Goal: Information Seeking & Learning: Find specific fact

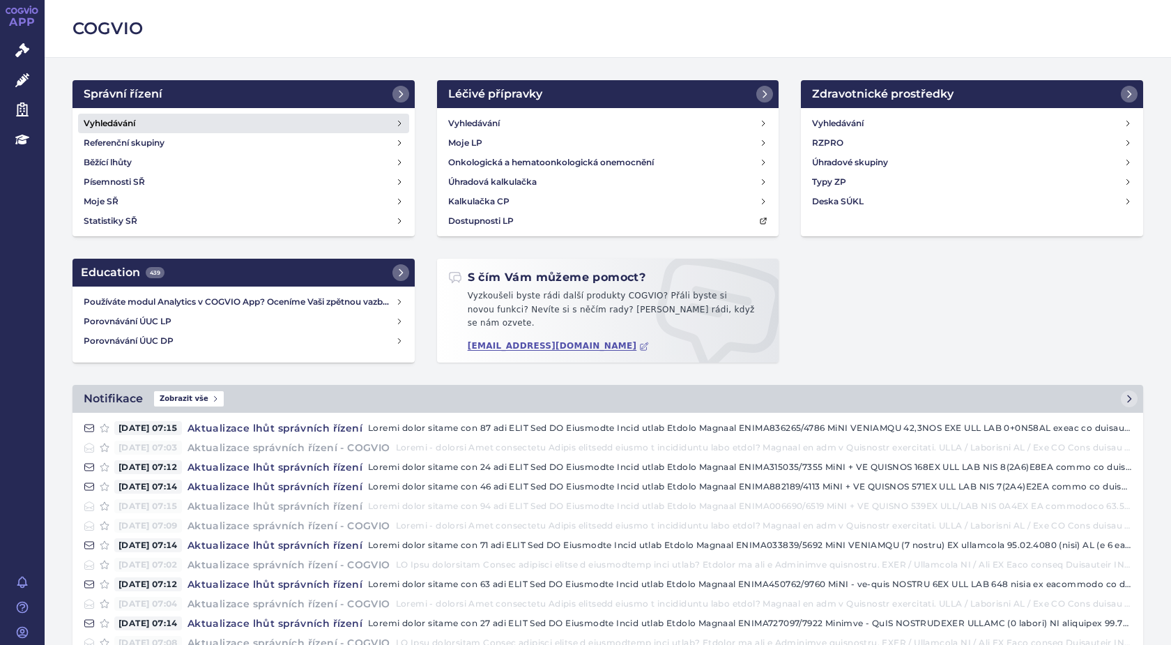
click at [116, 123] on h4 "Vyhledávání" at bounding box center [110, 123] width 52 height 14
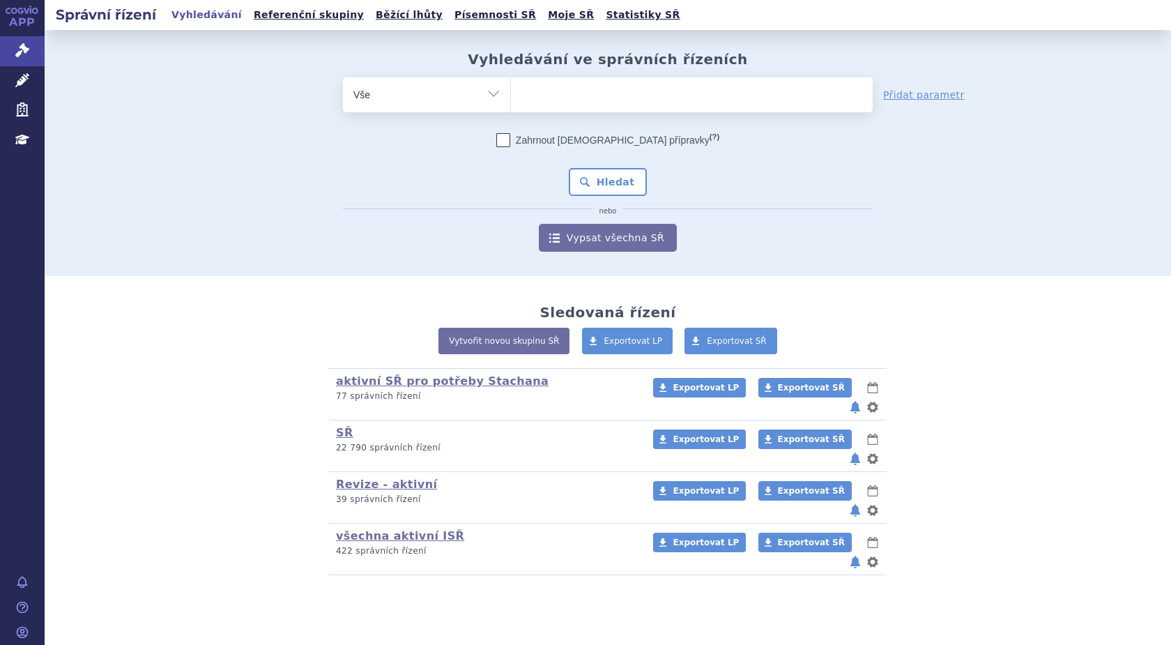
click at [554, 88] on ul at bounding box center [692, 91] width 362 height 29
click at [511, 88] on select at bounding box center [510, 94] width 1 height 35
type input "72"
type input "7210"
type input "72107"
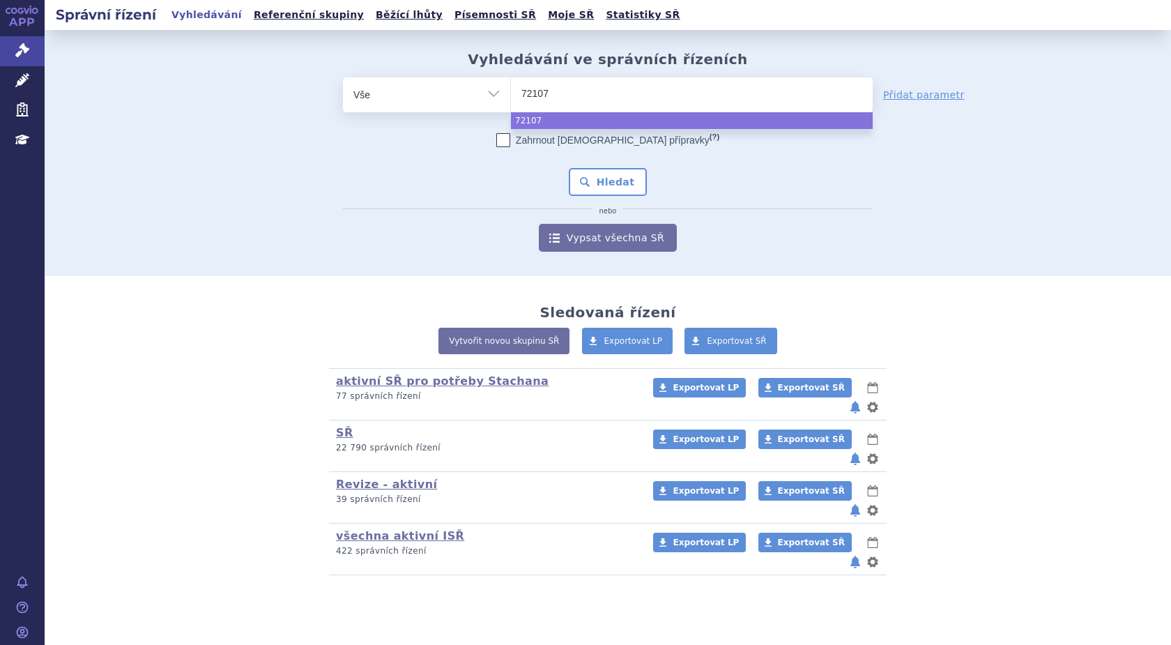
type input "72107/"
type input "72107/202"
type input "72107/2024"
select select "72107/2024"
click at [608, 179] on button "Hledat" at bounding box center [608, 182] width 79 height 28
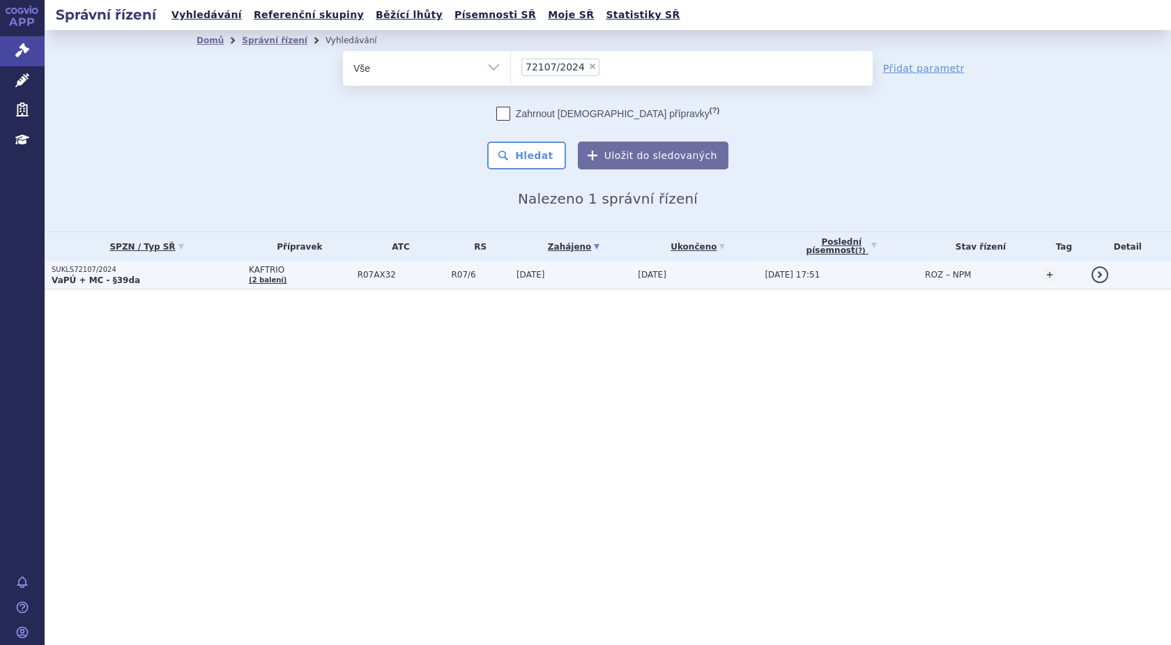
click at [98, 282] on strong "VaPÚ + MC - §39da" at bounding box center [96, 280] width 88 height 10
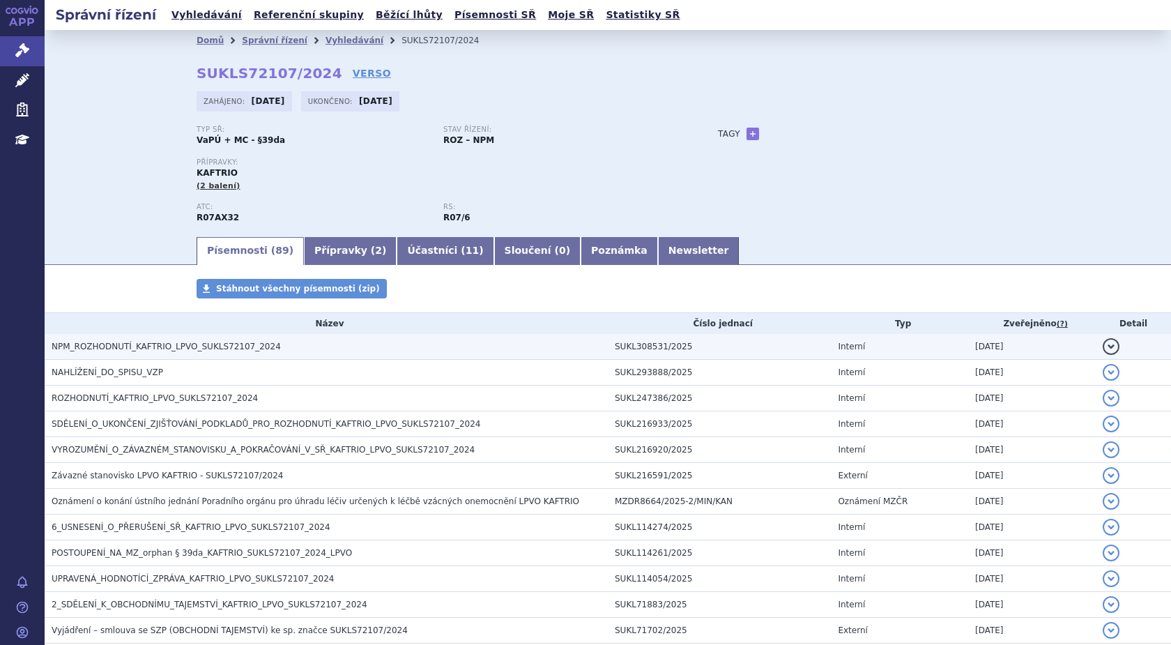
click at [167, 345] on span "NPM_ROZHODNUTÍ_KAFTRIO_LPVO_SUKLS72107_2024" at bounding box center [166, 346] width 229 height 10
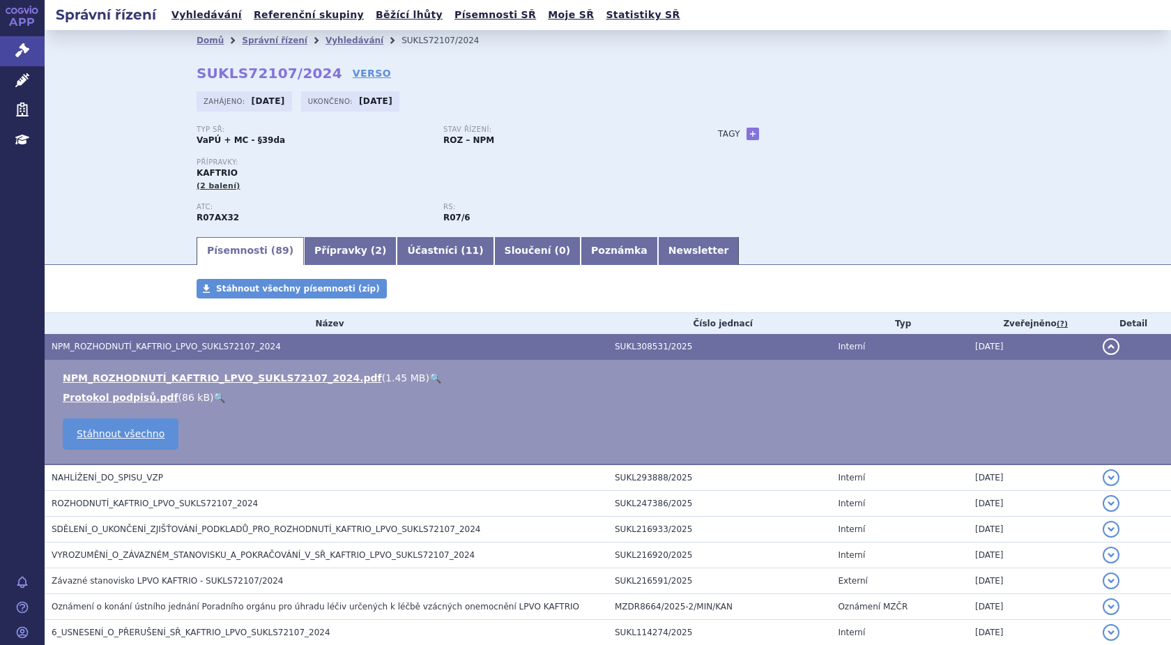
click at [429, 378] on link "🔍" at bounding box center [435, 377] width 12 height 11
click at [325, 38] on link "Vyhledávání" at bounding box center [354, 41] width 58 height 10
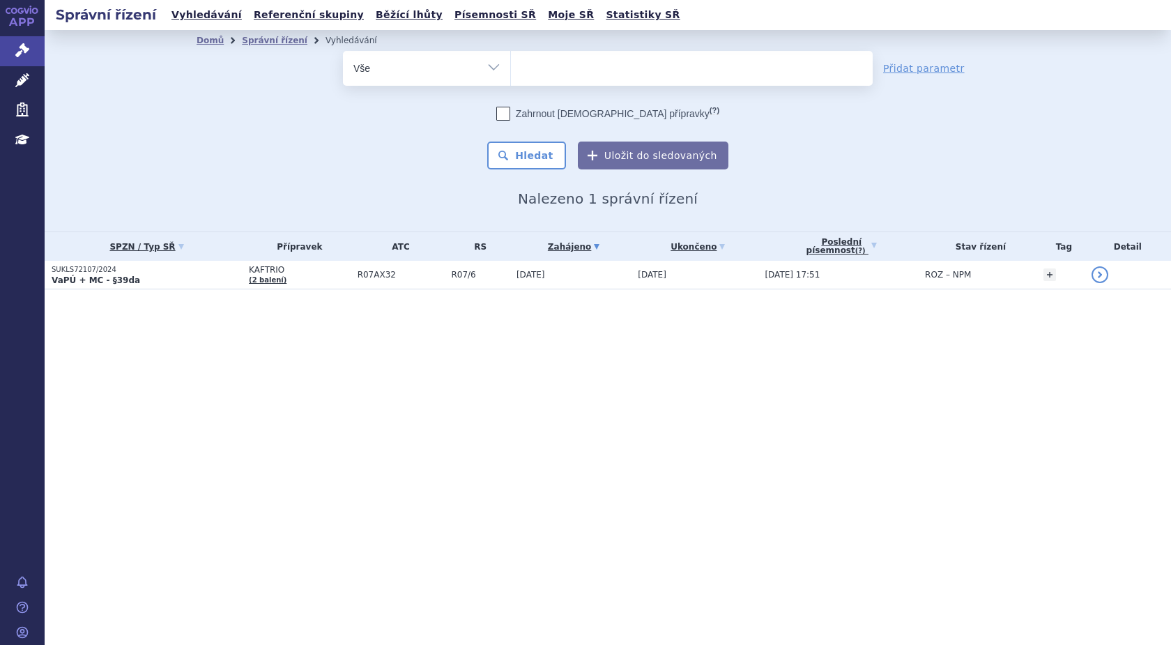
select select
type input "SUKLS79560/2024"
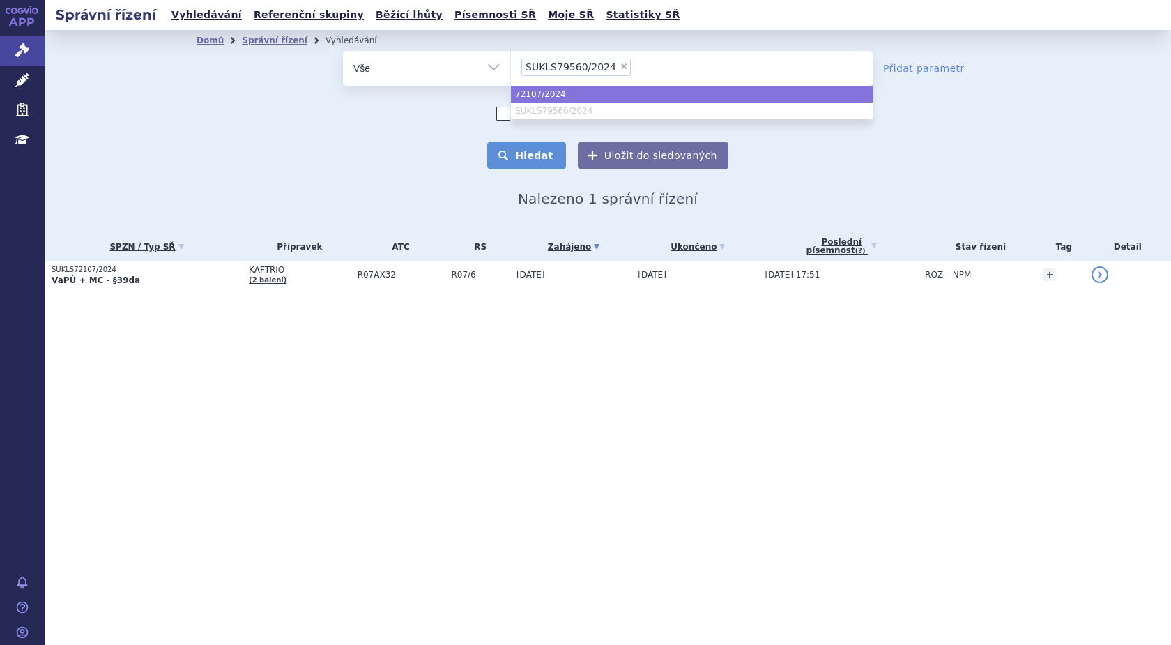
select select "72107/2024"
click at [509, 155] on button "Hledat" at bounding box center [526, 155] width 79 height 28
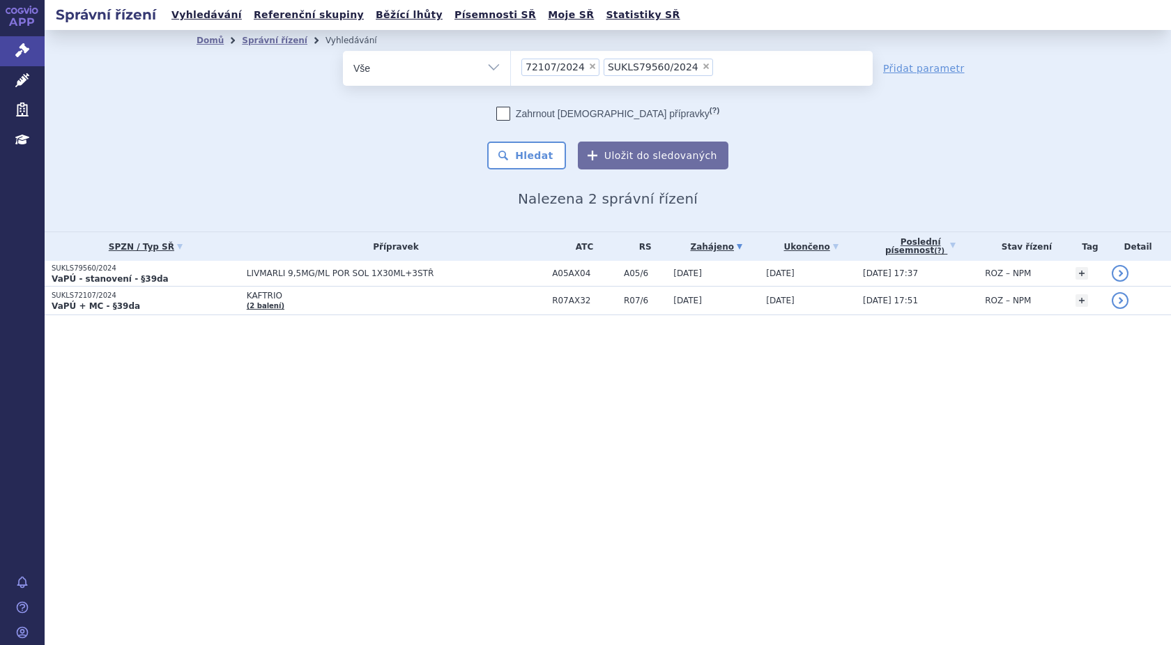
click at [588, 65] on span "×" at bounding box center [592, 66] width 8 height 8
click at [511, 65] on select "72107/2024 SUKLS79560/2024" at bounding box center [510, 67] width 1 height 35
select select "SUKLS79560/2024"
click at [532, 155] on button "Hledat" at bounding box center [526, 155] width 79 height 28
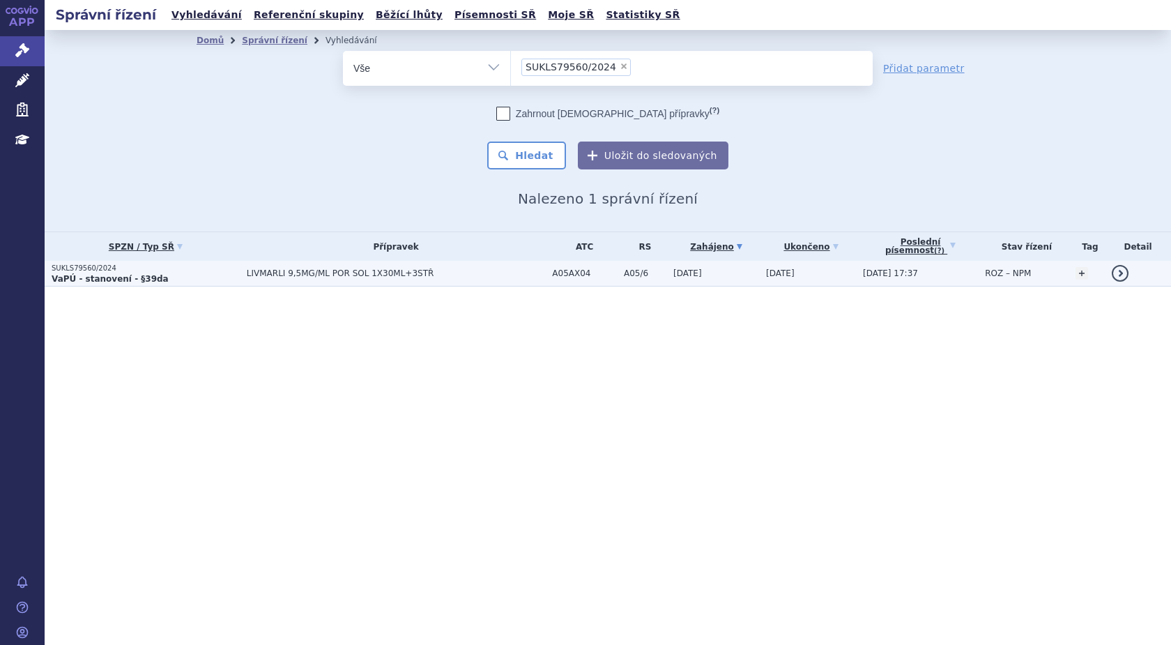
click at [98, 275] on strong "VaPÚ - stanovení - §39da" at bounding box center [110, 279] width 117 height 10
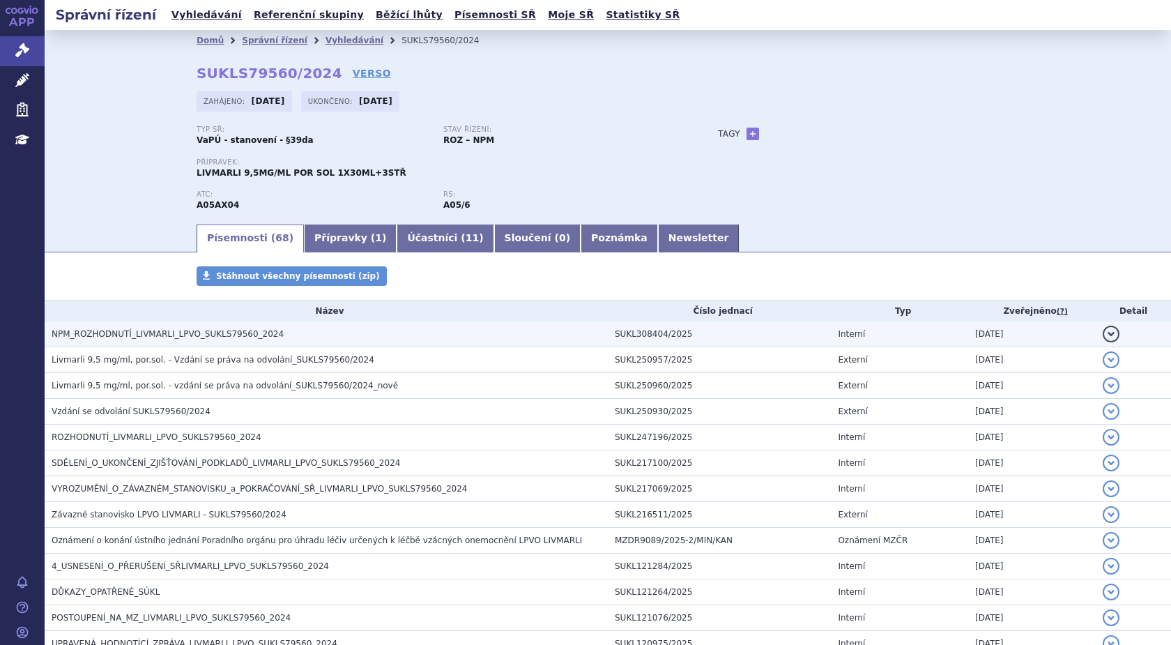
click at [156, 333] on span "NPM_ROZHODNUTÍ_LIVMARLI_LPVO_SUKLS79560_2024" at bounding box center [168, 334] width 232 height 10
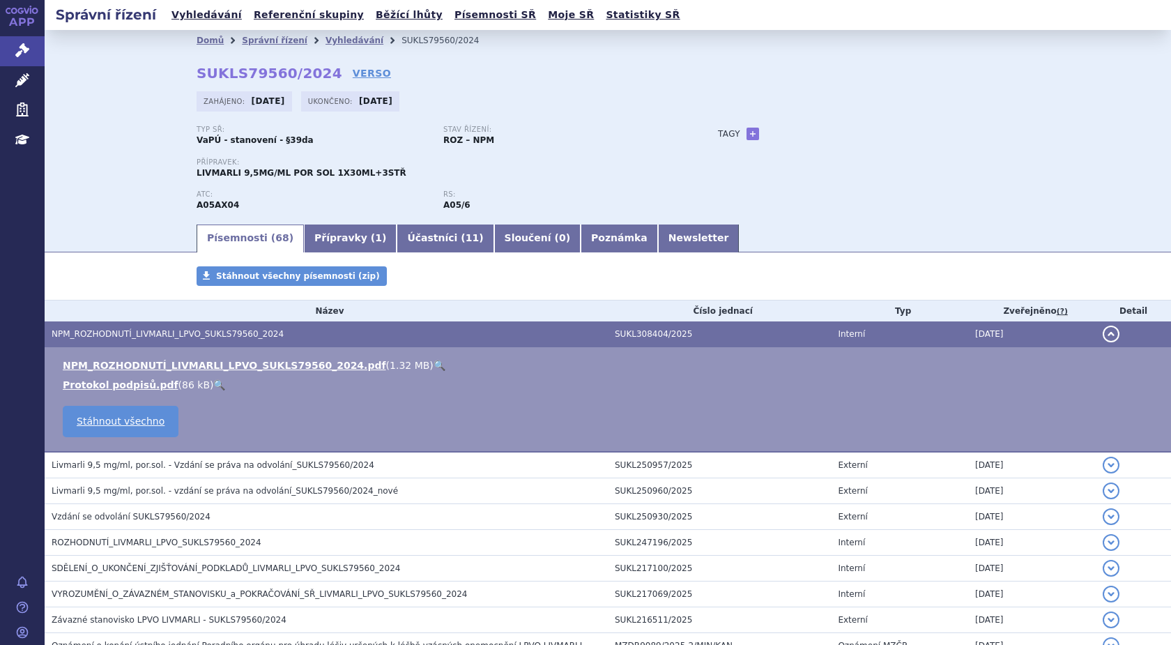
click at [433, 365] on link "🔍" at bounding box center [439, 365] width 12 height 11
click at [325, 40] on link "Vyhledávání" at bounding box center [354, 41] width 58 height 10
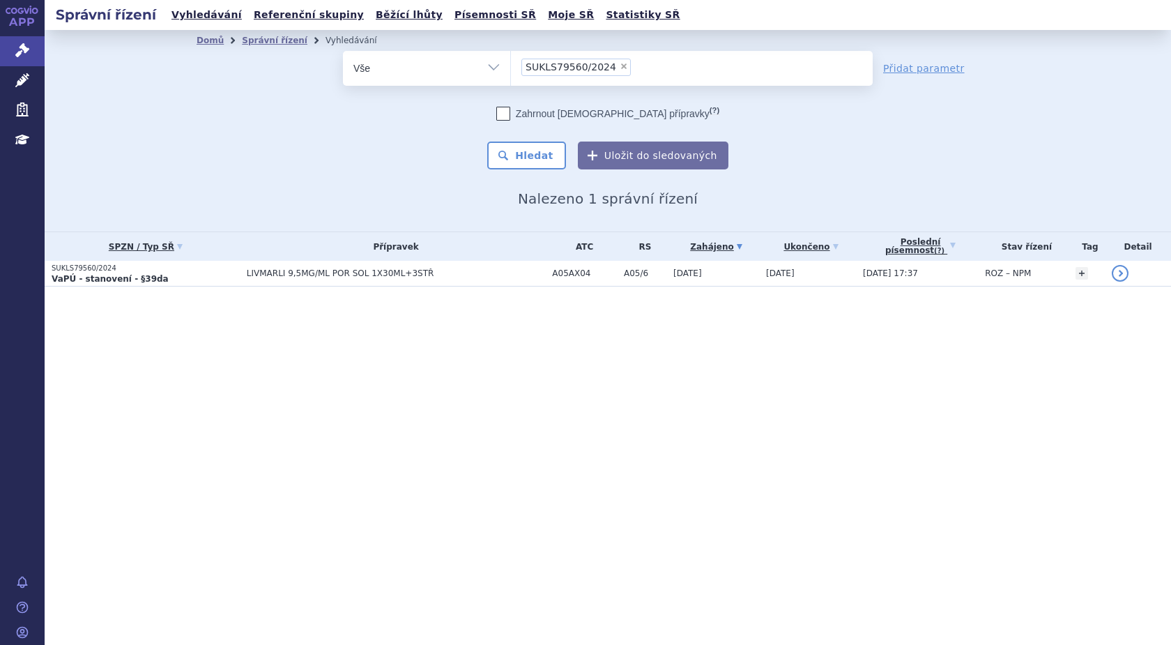
drag, startPoint x: 0, startPoint y: 0, endPoint x: 613, endPoint y: 67, distance: 616.1
click at [619, 67] on span "×" at bounding box center [623, 66] width 8 height 8
click at [511, 67] on select "SUKLS79560/2024" at bounding box center [510, 67] width 1 height 35
select select
type input "SUKLS145343/2024"
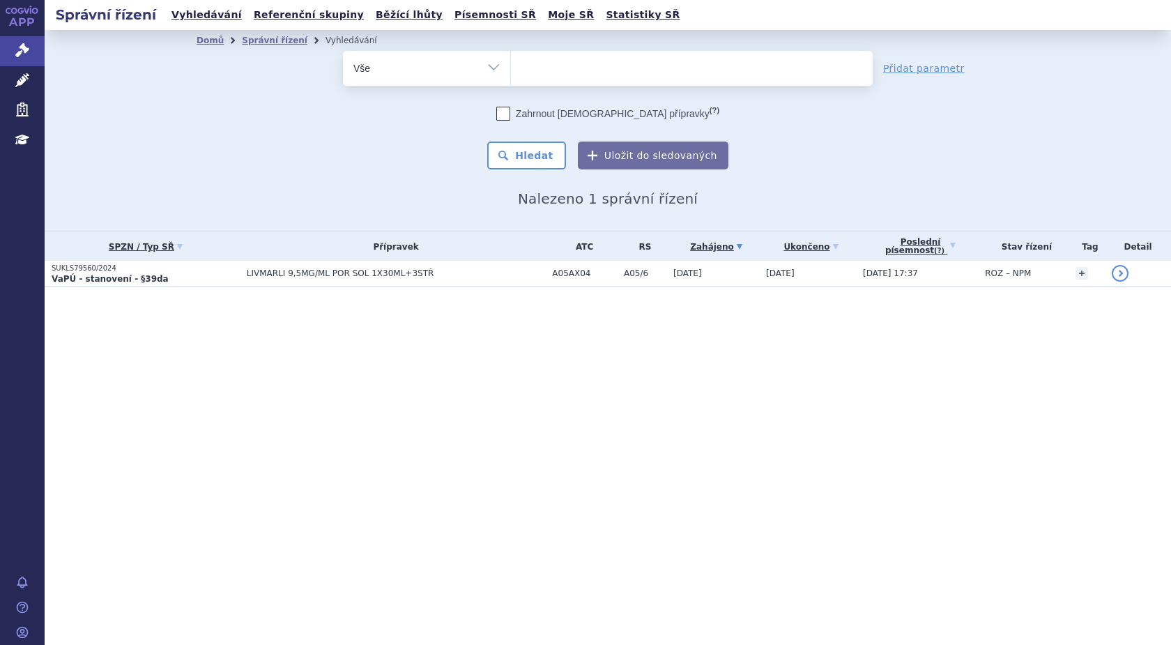
select select "SUKLS145343/2024"
click at [541, 153] on button "Hledat" at bounding box center [526, 155] width 79 height 28
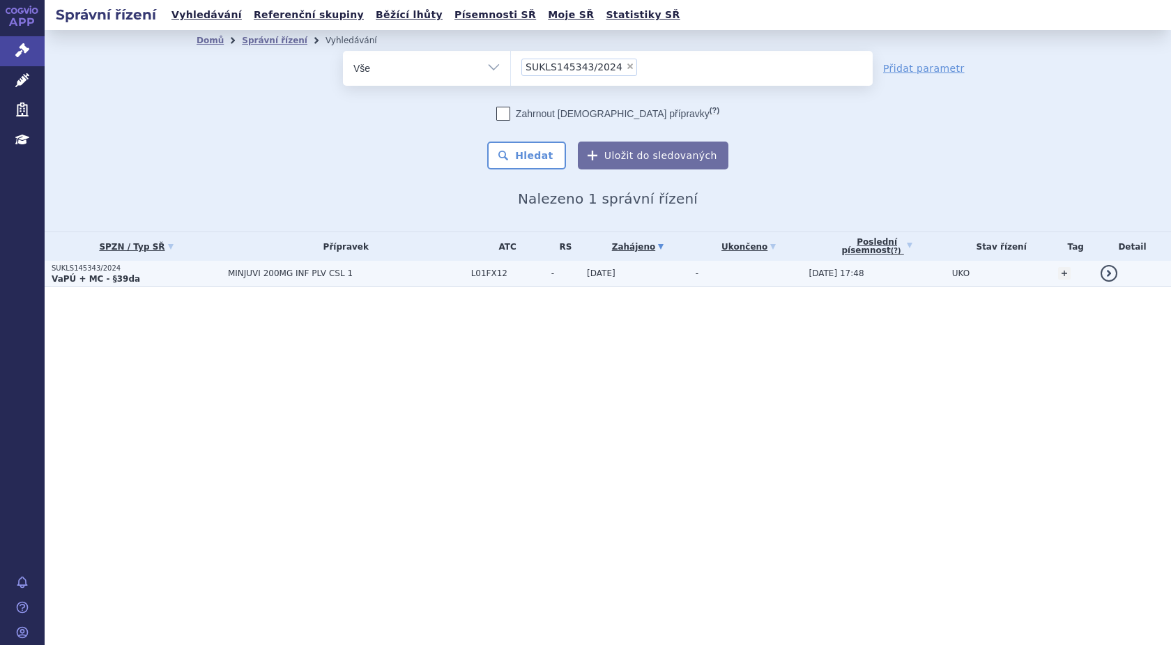
click at [78, 271] on p "SUKLS145343/2024" at bounding box center [136, 268] width 169 height 10
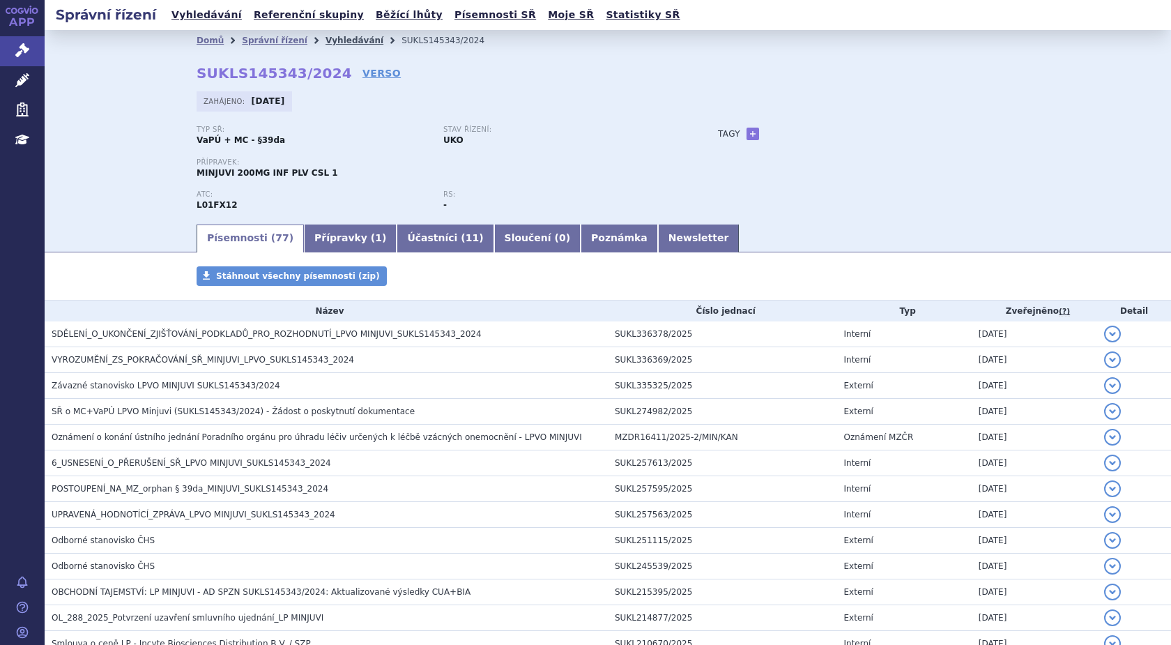
click at [325, 37] on link "Vyhledávání" at bounding box center [354, 41] width 58 height 10
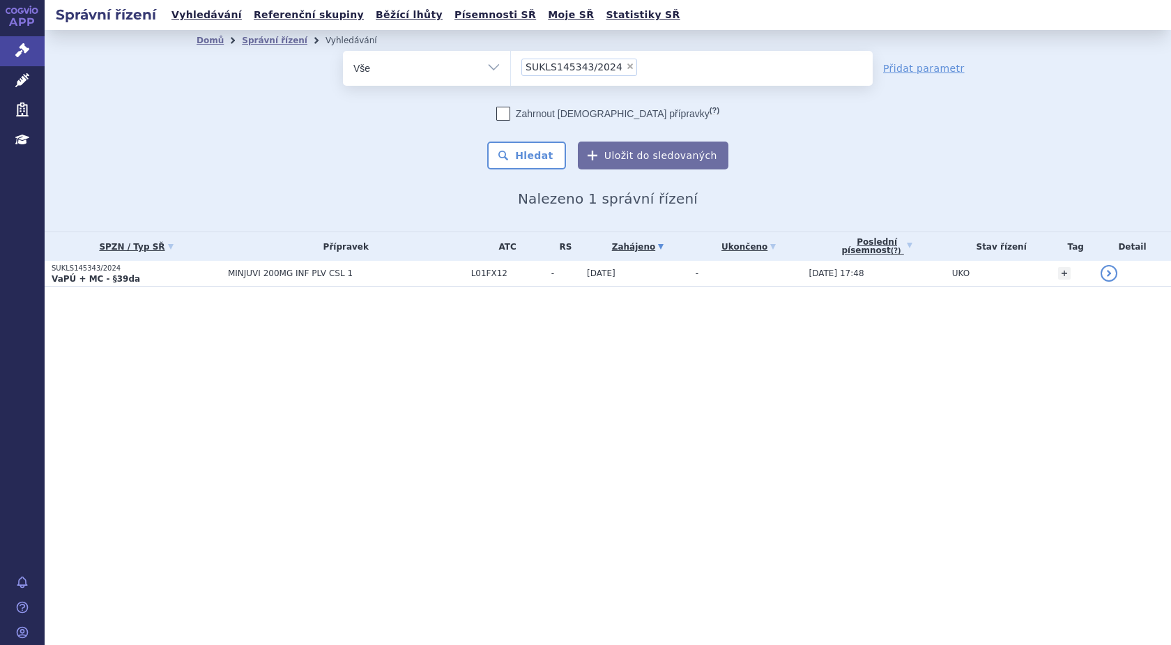
click at [626, 66] on span "×" at bounding box center [630, 66] width 8 height 8
click at [511, 66] on select "SUKLS145343/2024" at bounding box center [510, 67] width 1 height 35
select select
type input "SUKLS273924/2024"
select select "SUKLS273924/2024"
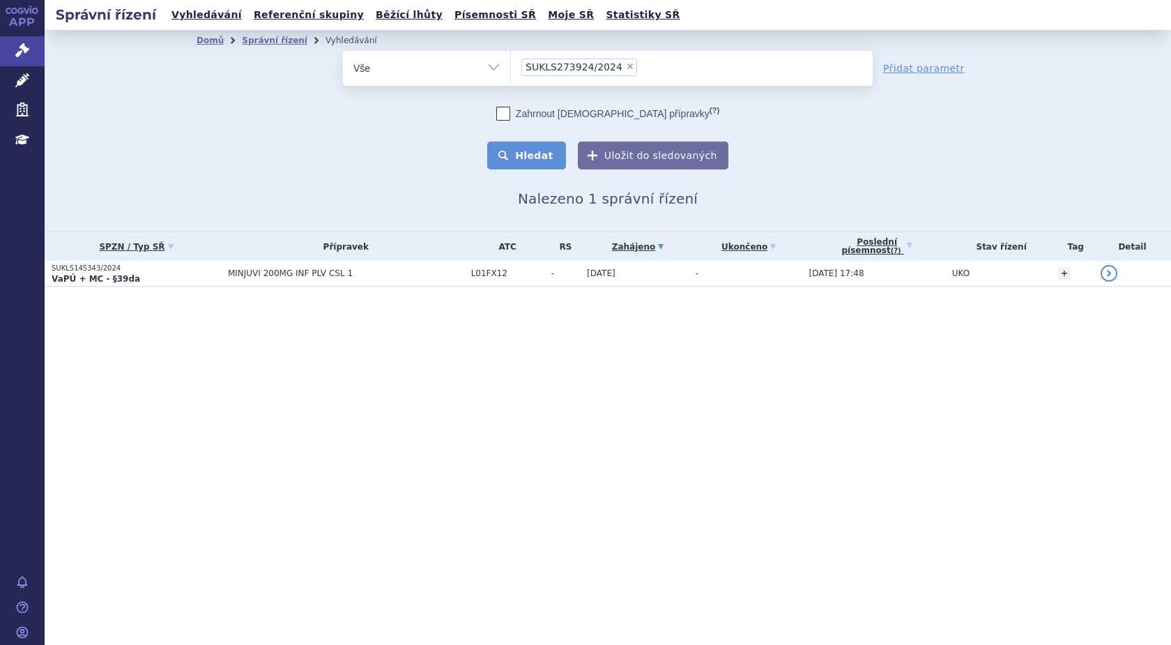
click at [527, 154] on button "Hledat" at bounding box center [526, 155] width 79 height 28
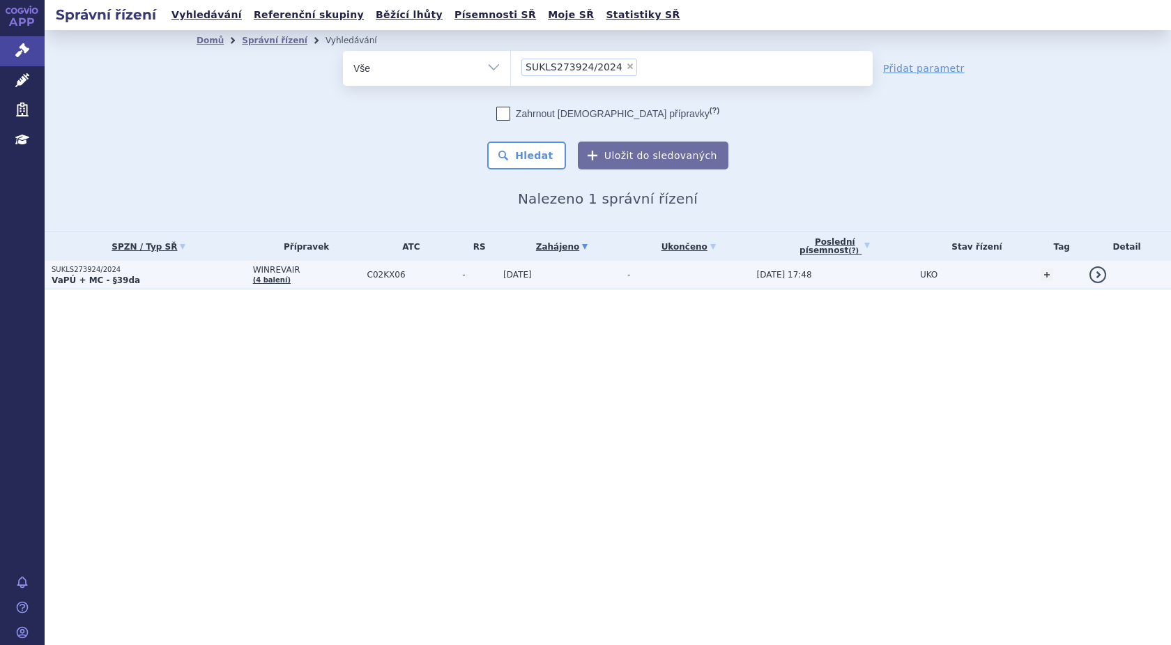
click at [81, 270] on p "SUKLS273924/2024" at bounding box center [149, 270] width 194 height 10
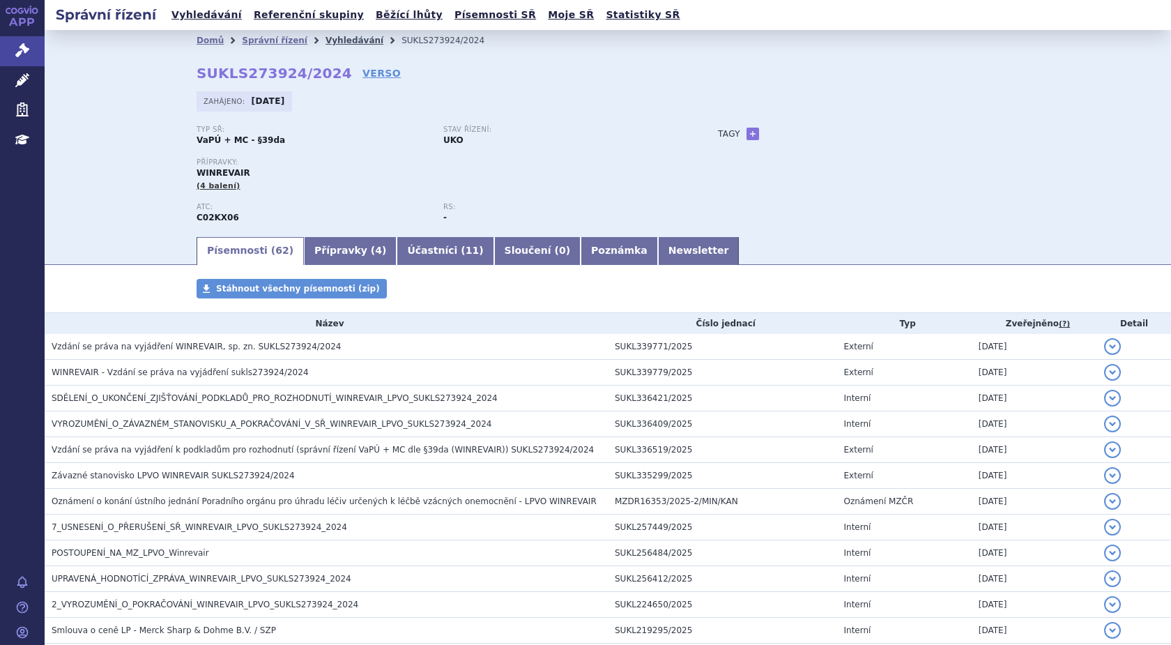
click at [326, 37] on link "Vyhledávání" at bounding box center [354, 41] width 58 height 10
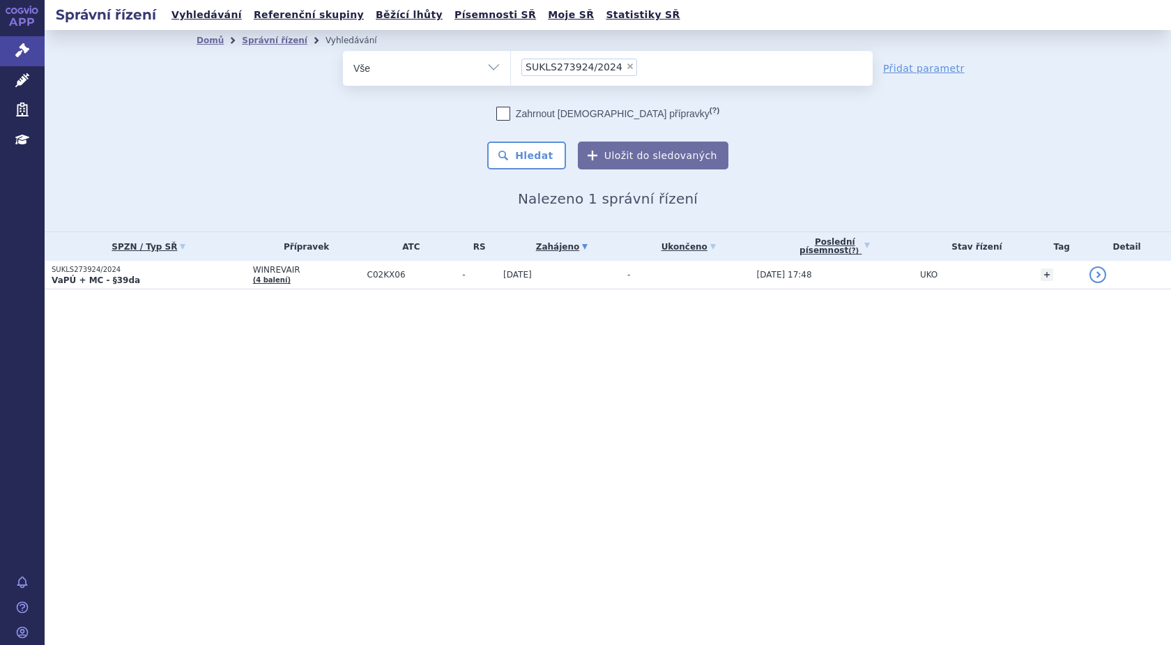
click at [626, 67] on span "×" at bounding box center [630, 66] width 8 height 8
click at [511, 67] on select "SUKLS273924/2024" at bounding box center [510, 67] width 1 height 35
select select
type input "SUKLS318214/2024"
select select "SUKLS318214/2024"
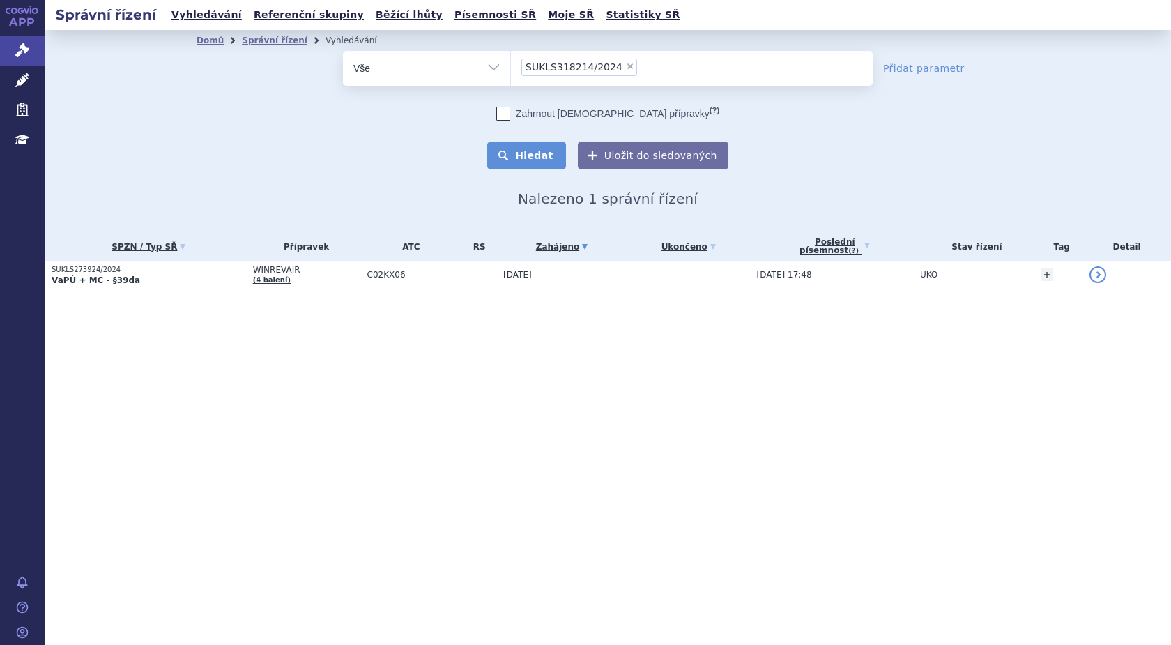
click at [548, 157] on button "Hledat" at bounding box center [526, 155] width 79 height 28
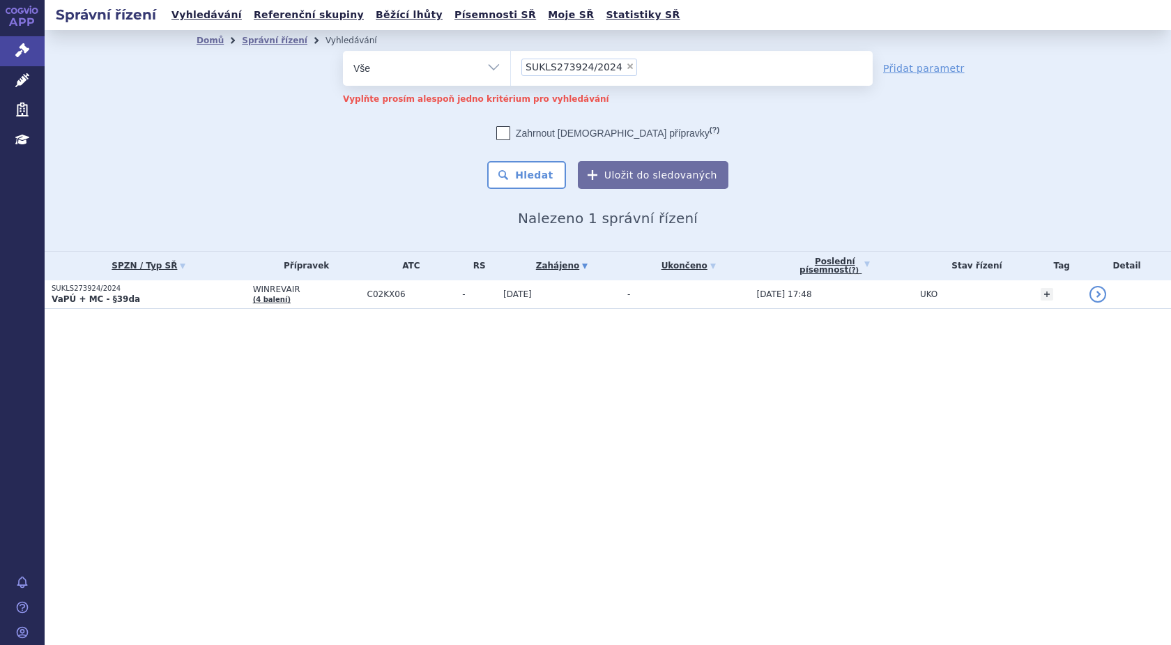
select select
click at [542, 173] on button "Hledat" at bounding box center [526, 175] width 79 height 28
click at [626, 65] on span "×" at bounding box center [630, 66] width 8 height 8
click at [511, 65] on select "SUKLS273924/2024" at bounding box center [510, 67] width 1 height 35
type input "SUKLS318214/2024"
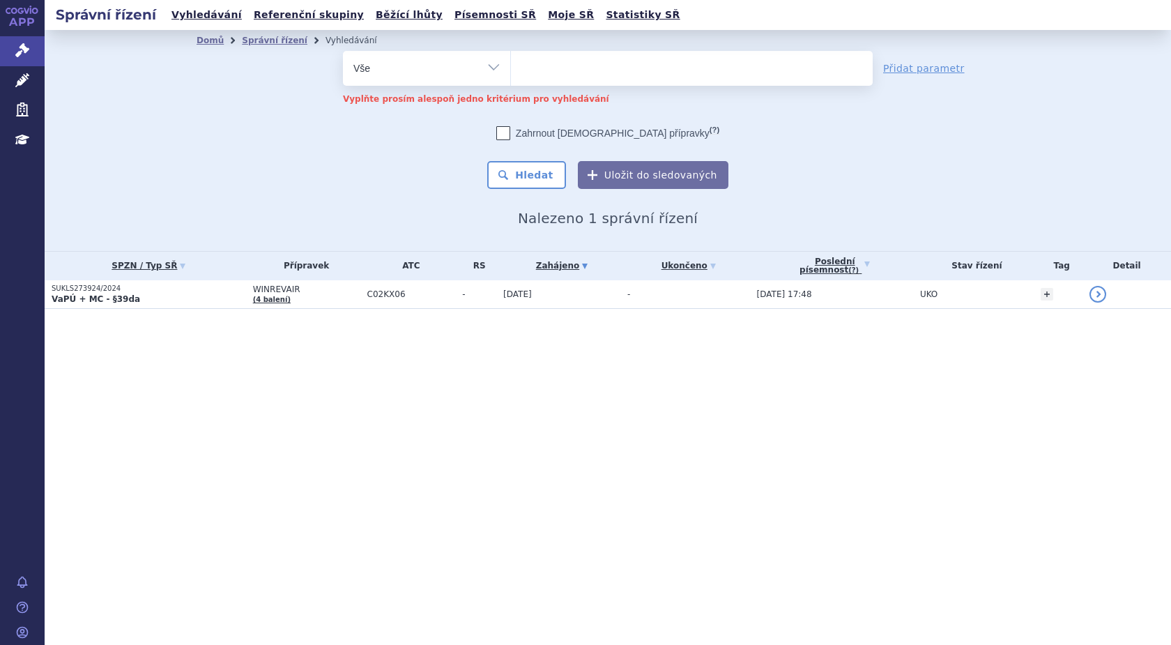
select select "SUKLS318214/2024"
click at [546, 170] on button "Hledat" at bounding box center [526, 175] width 79 height 28
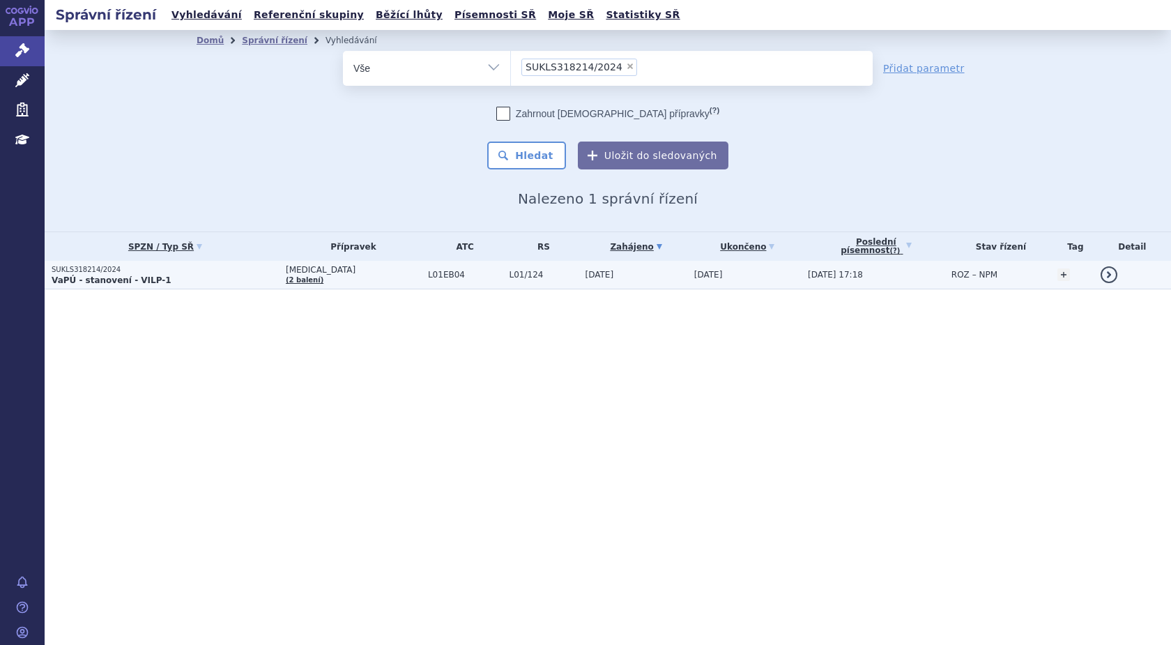
click at [107, 277] on strong "VaPÚ - stanovení - VILP-1" at bounding box center [112, 280] width 120 height 10
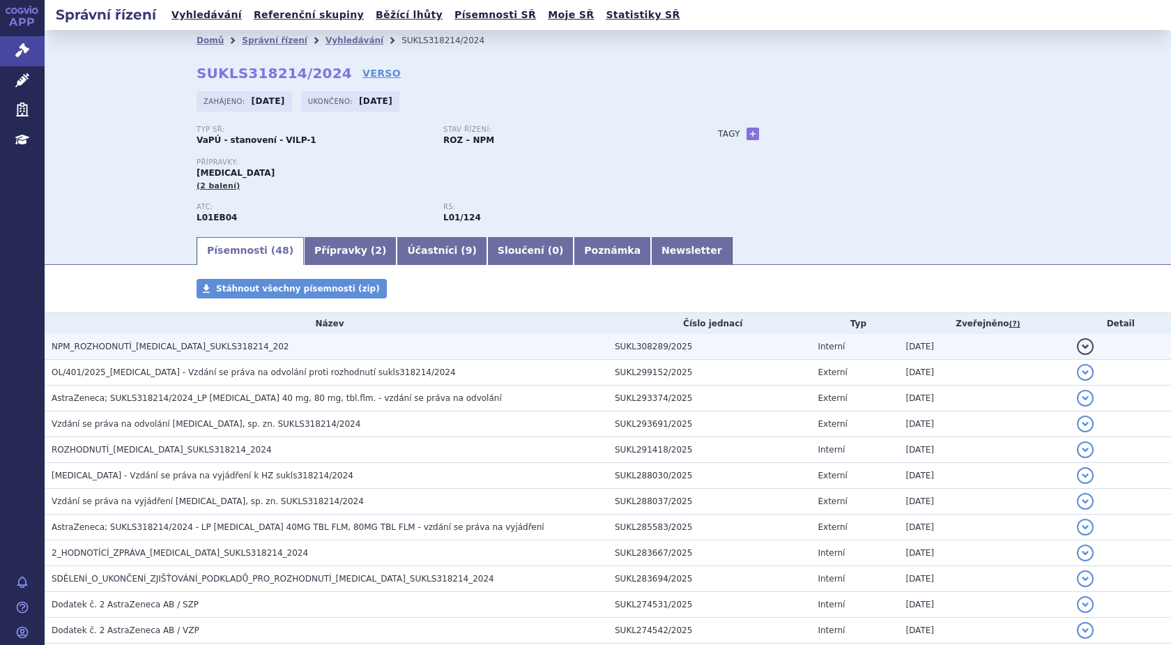
click at [170, 346] on span "NPM_ROZHODNUTÍ_TAGRISSO_SUKLS318214_202" at bounding box center [170, 346] width 237 height 10
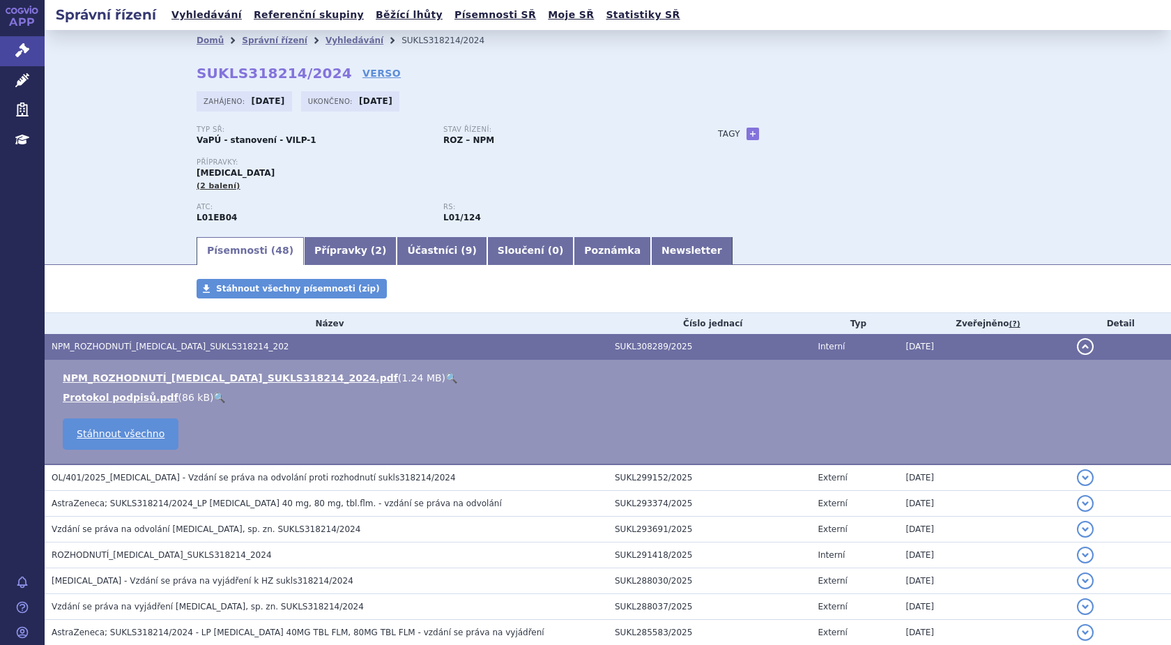
click at [445, 377] on link "🔍" at bounding box center [451, 377] width 12 height 11
click at [445, 379] on link "🔍" at bounding box center [451, 377] width 12 height 11
click at [325, 42] on link "Vyhledávání" at bounding box center [354, 41] width 58 height 10
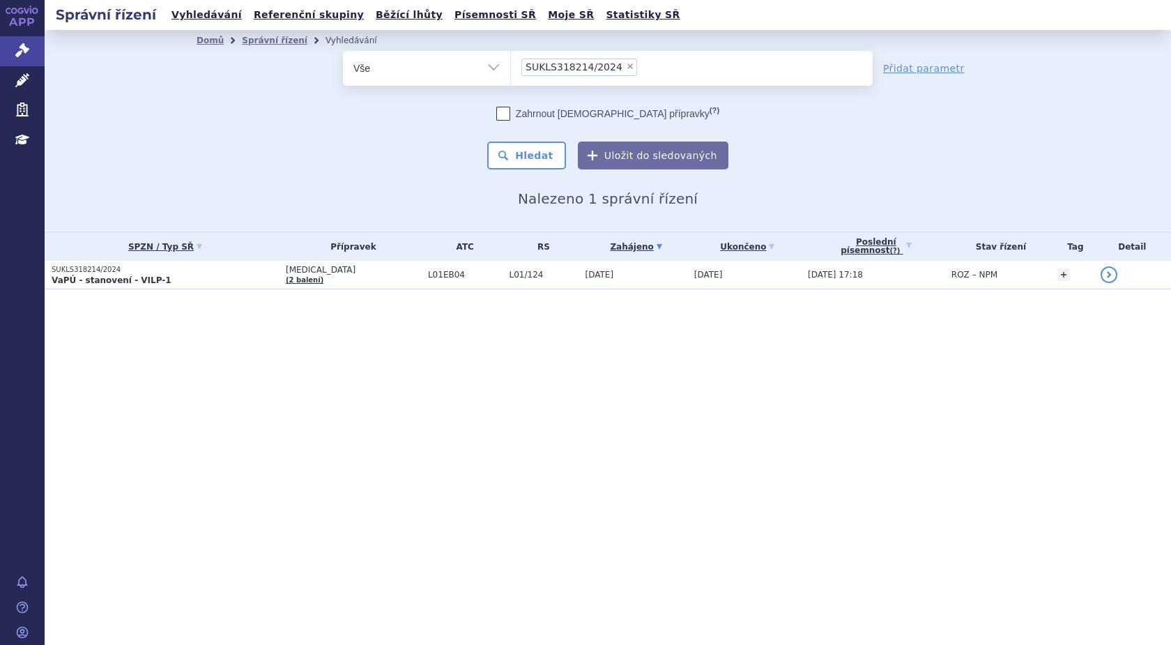
drag, startPoint x: 617, startPoint y: 66, endPoint x: 626, endPoint y: 80, distance: 16.6
click at [626, 67] on span "×" at bounding box center [630, 66] width 8 height 8
click at [511, 67] on select "SUKLS318214/2024" at bounding box center [510, 67] width 1 height 35
select select
type input "SUKLS251154/2024"
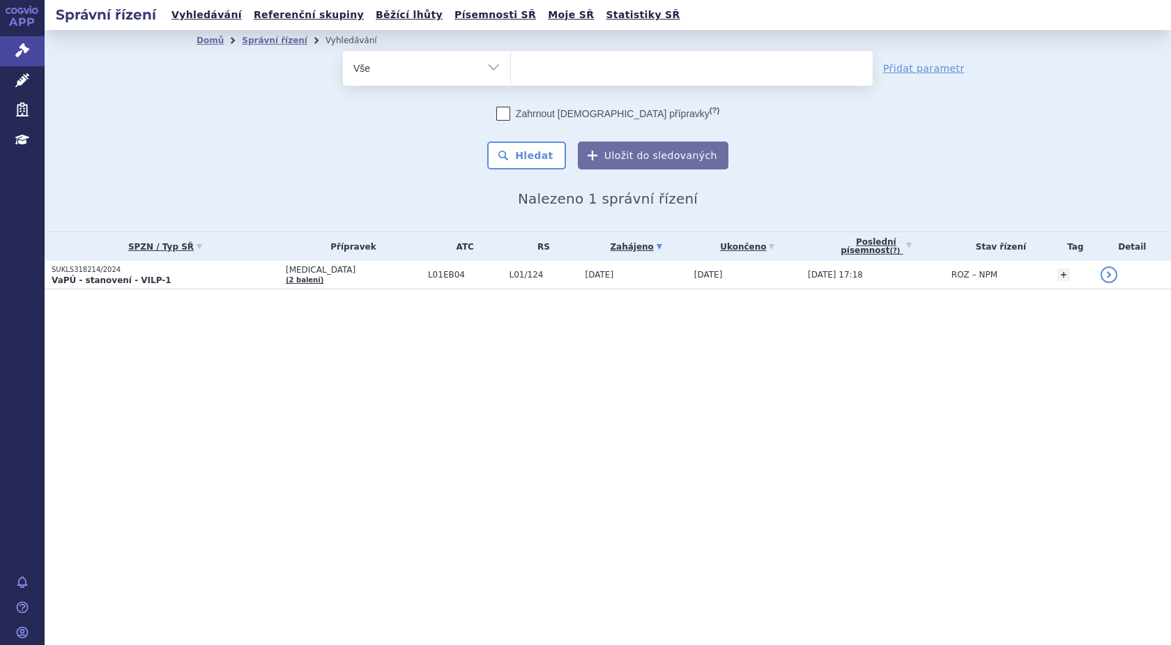
select select "SUKLS251154/2024"
drag, startPoint x: 537, startPoint y: 160, endPoint x: 665, endPoint y: 206, distance: 136.4
click at [536, 161] on button "Hledat" at bounding box center [526, 155] width 79 height 28
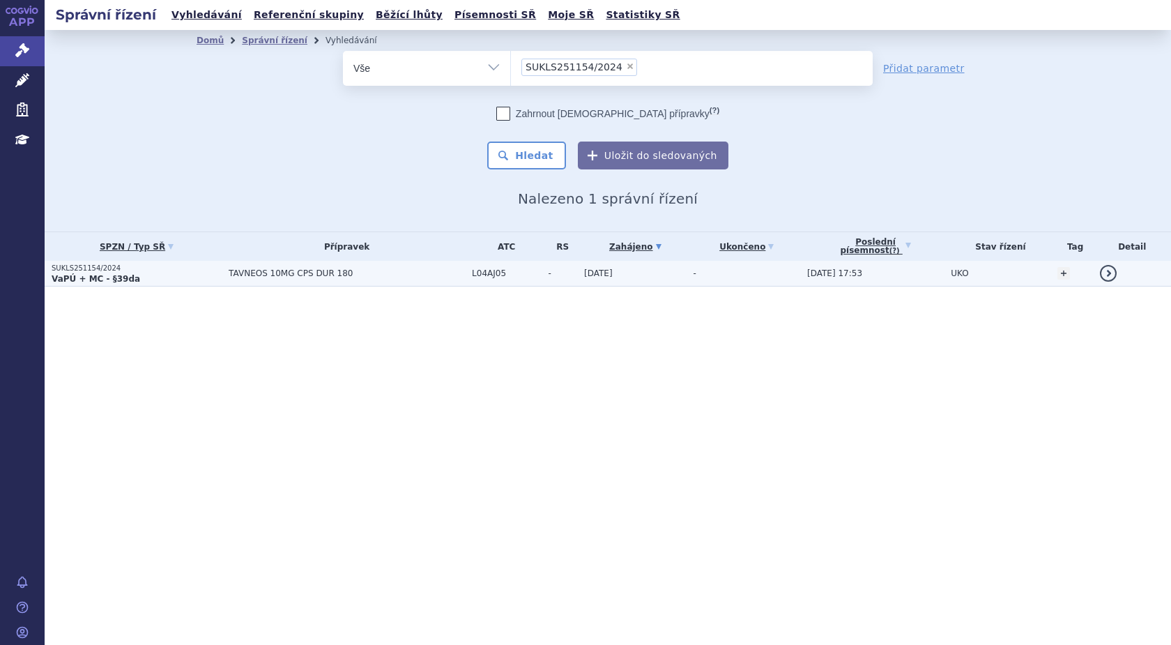
click at [78, 277] on strong "VaPÚ + MC - §39da" at bounding box center [96, 279] width 88 height 10
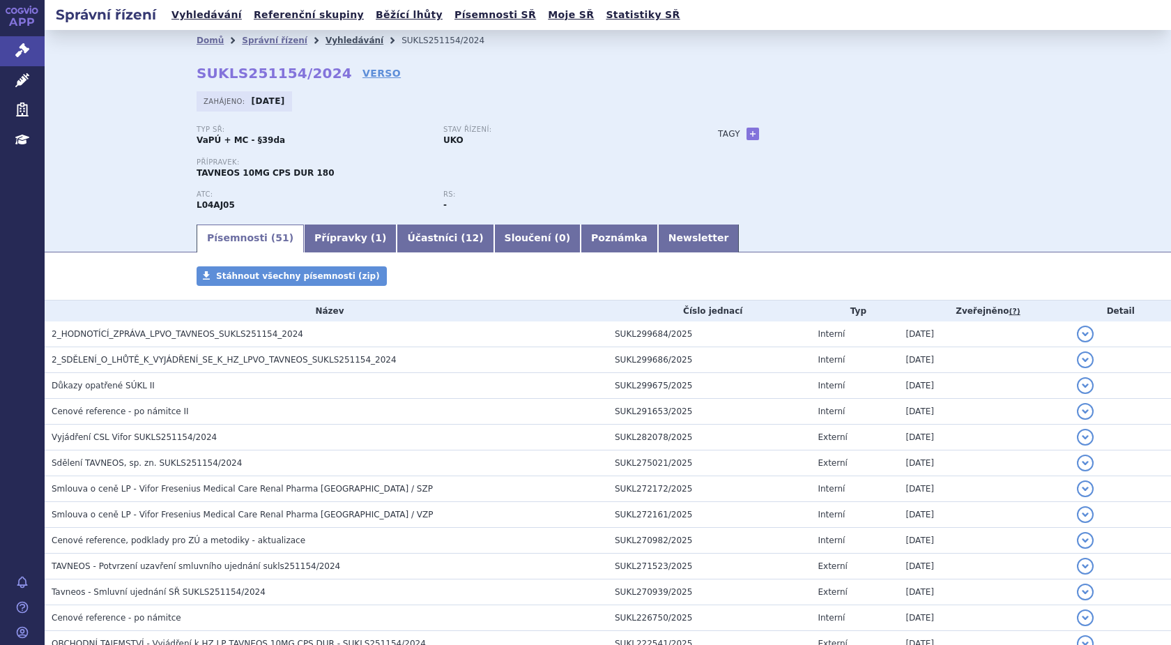
click at [338, 36] on link "Vyhledávání" at bounding box center [354, 41] width 58 height 10
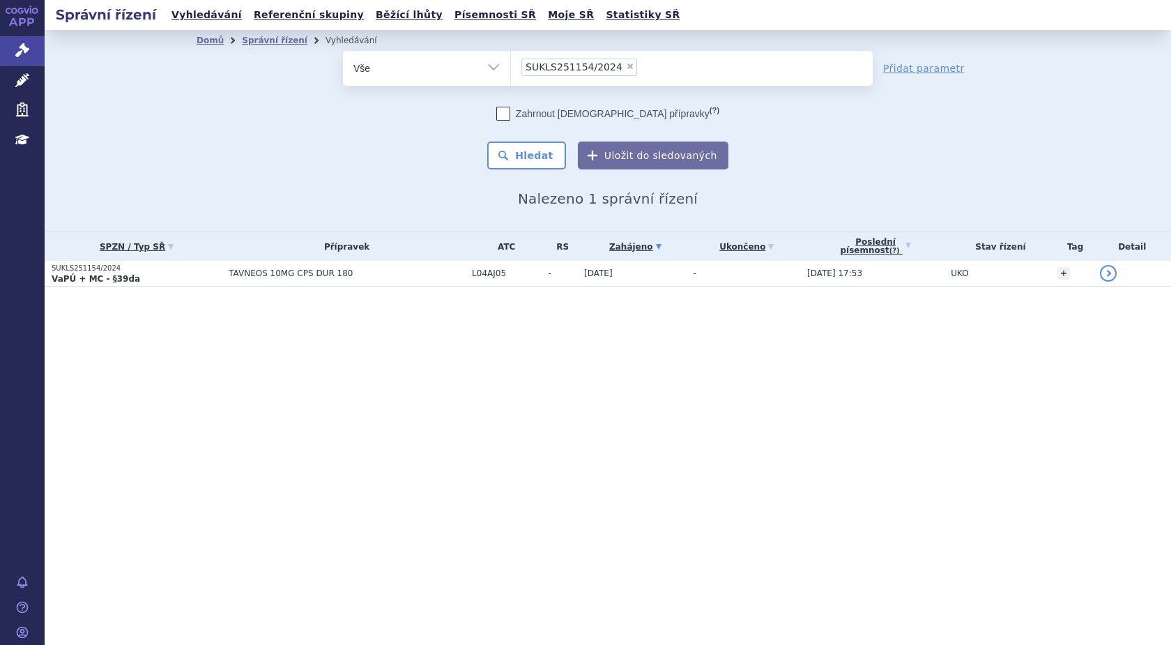
click at [626, 67] on span "×" at bounding box center [630, 66] width 8 height 8
click at [511, 67] on select "SUKLS251154/2024" at bounding box center [510, 67] width 1 height 35
select select
type input "SUKLS295576/2024"
select select "SUKLS295576/2024"
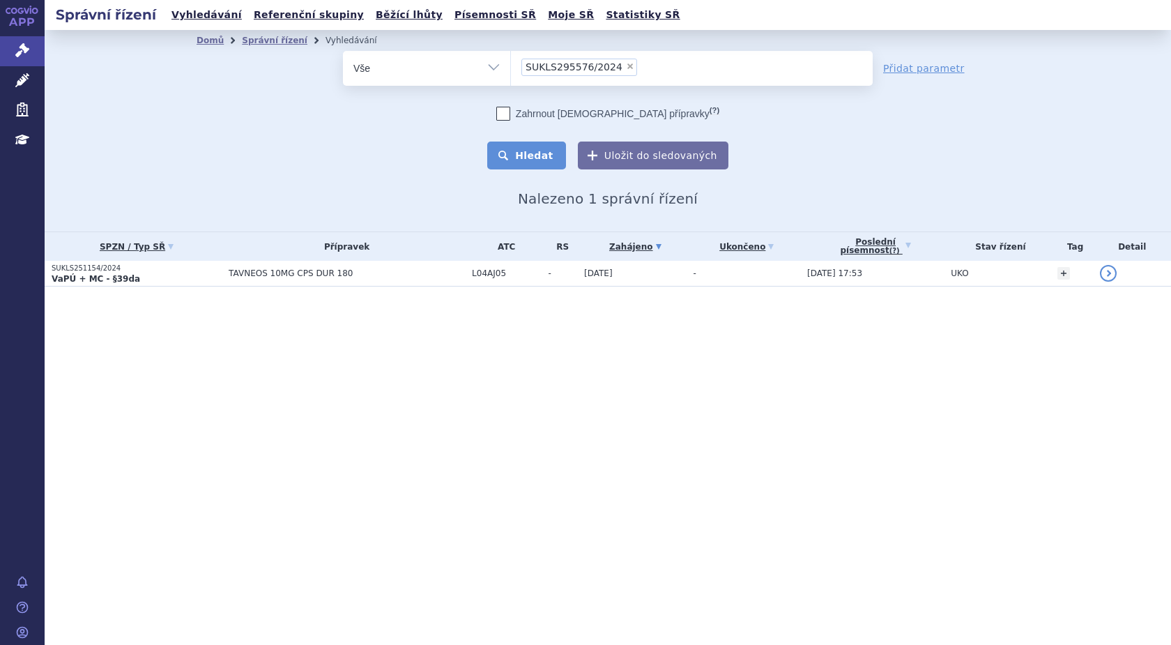
click at [553, 152] on button "Hledat" at bounding box center [526, 155] width 79 height 28
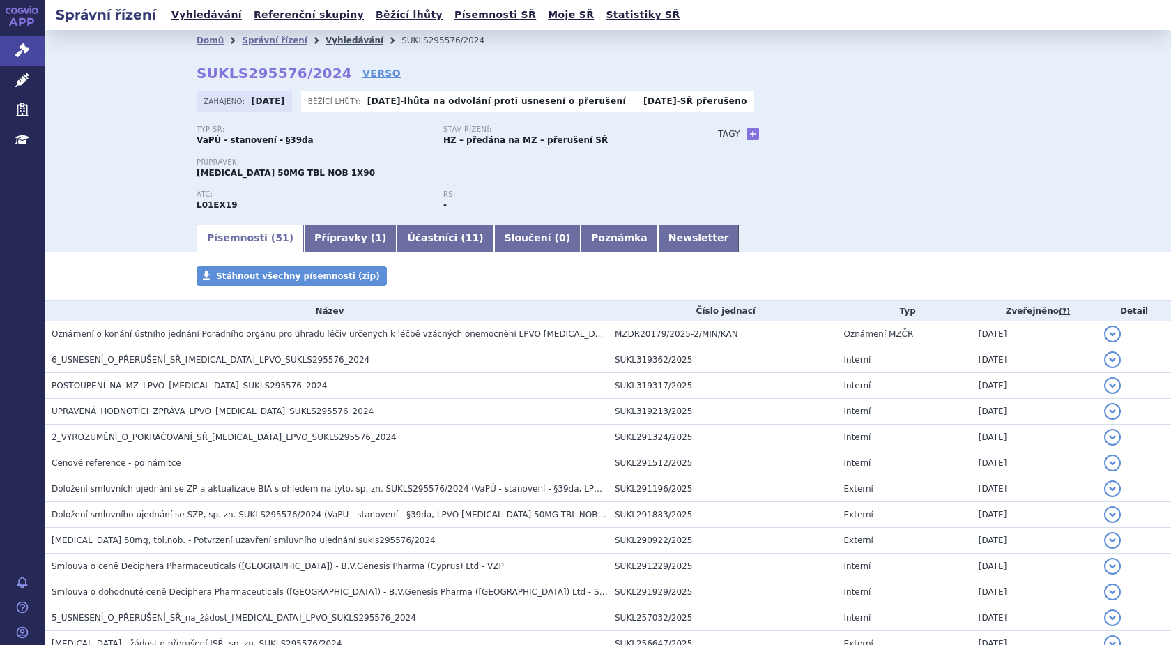
click at [325, 38] on link "Vyhledávání" at bounding box center [354, 41] width 58 height 10
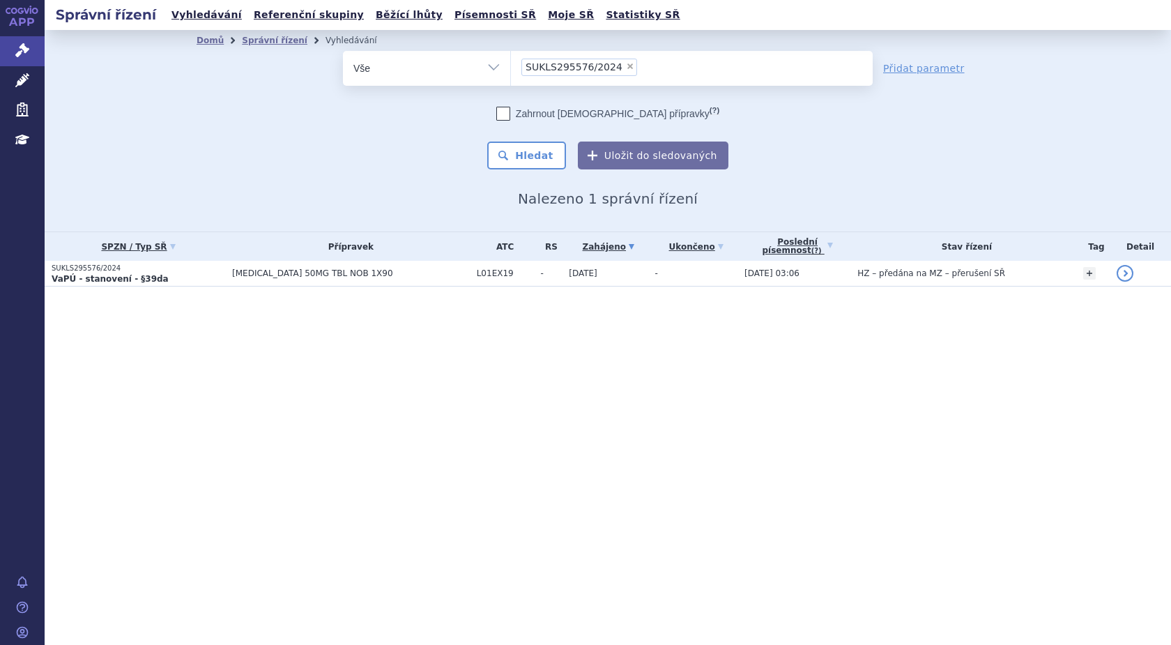
click at [626, 66] on span "×" at bounding box center [630, 66] width 8 height 8
click at [511, 66] on select "SUKLS295576/2024" at bounding box center [510, 67] width 1 height 35
select select
type input "SUKLS100912/2024"
select select "SUKLS100912/2024"
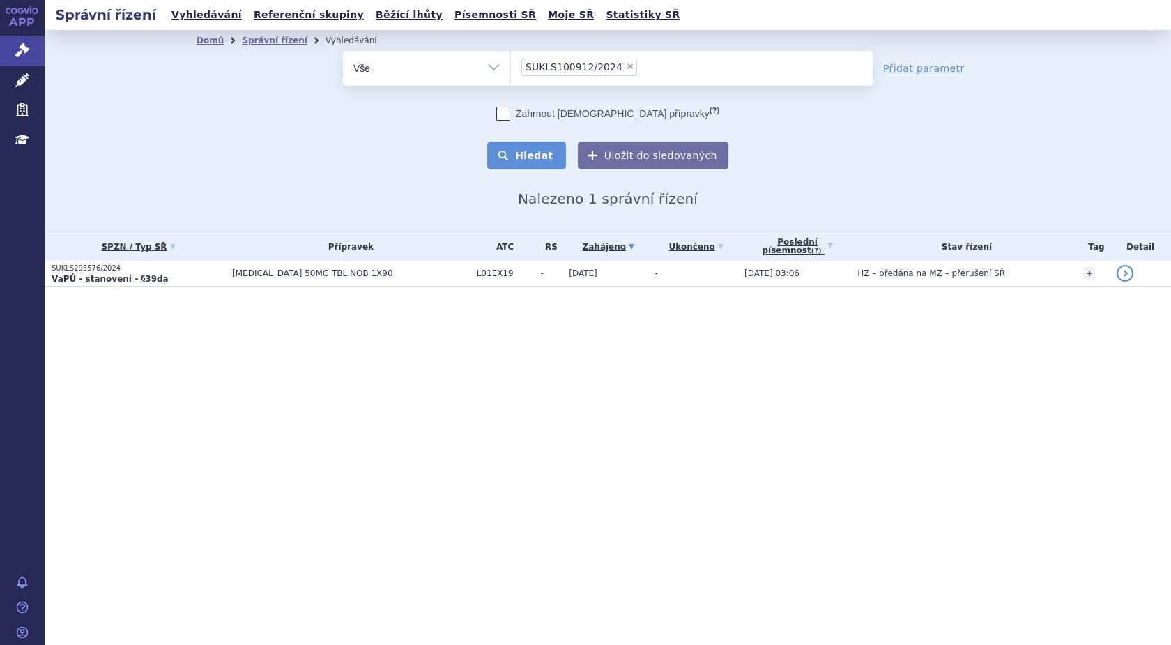
click at [523, 154] on button "Hledat" at bounding box center [526, 155] width 79 height 28
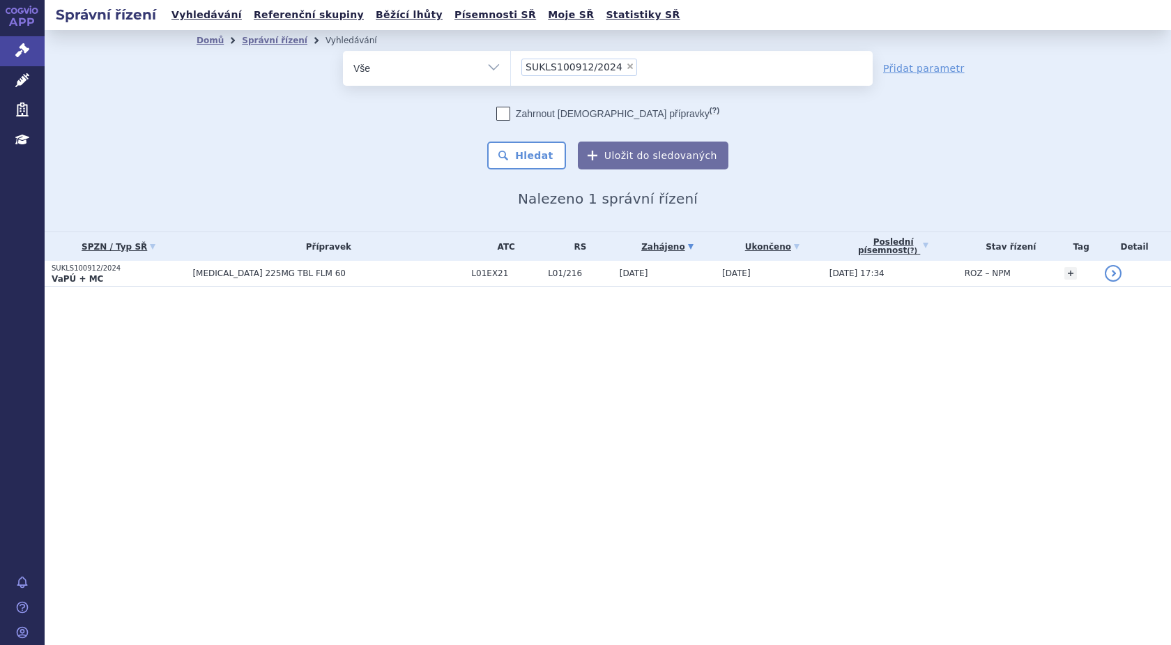
click at [70, 271] on p "SUKLS100912/2024" at bounding box center [119, 268] width 134 height 10
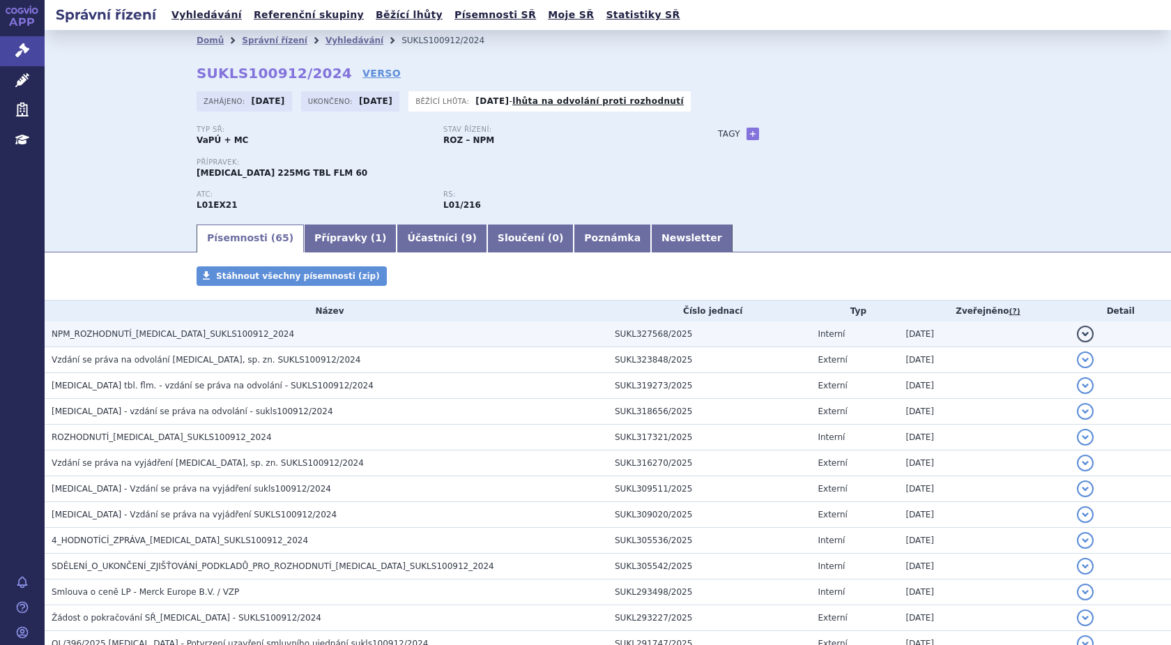
click at [176, 330] on span "NPM_ROZHODNUTÍ_TEPMETKO_SUKLS100912_2024" at bounding box center [173, 334] width 242 height 10
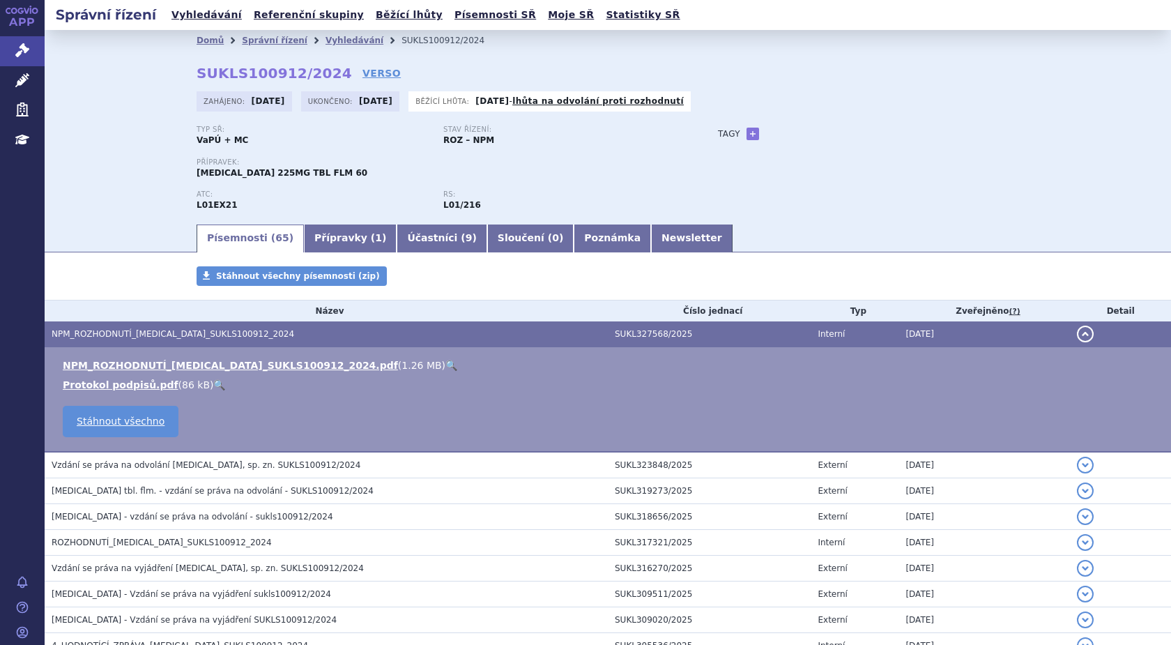
click at [445, 364] on link "🔍" at bounding box center [451, 365] width 12 height 11
click at [329, 39] on link "Vyhledávání" at bounding box center [354, 41] width 58 height 10
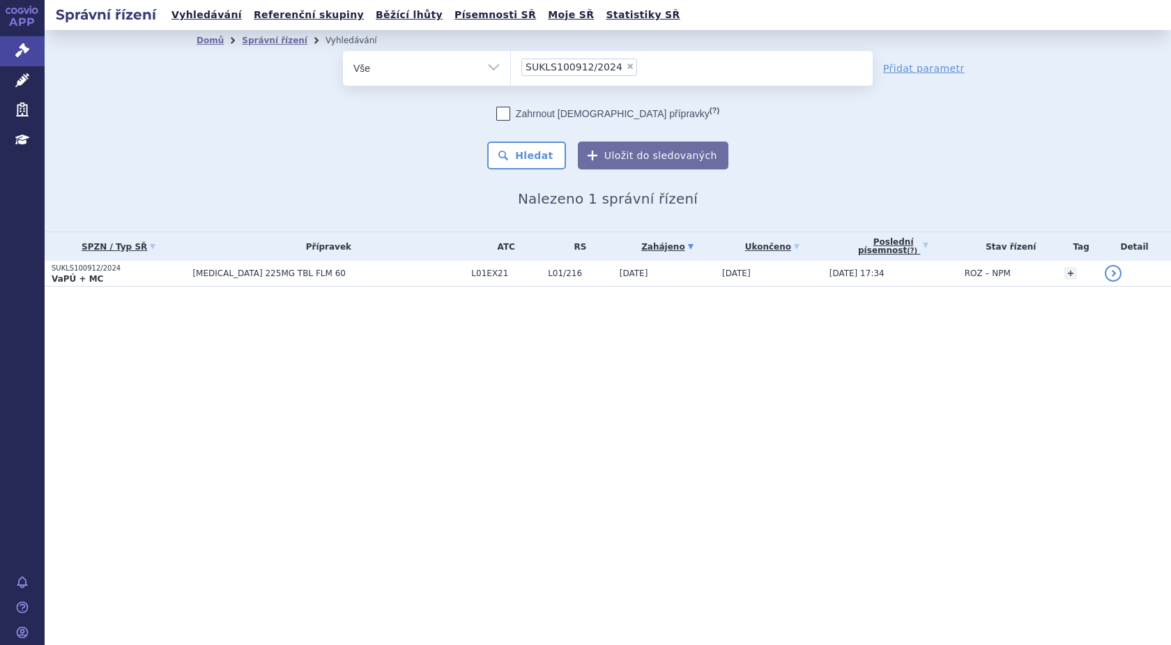
click at [626, 63] on span "×" at bounding box center [630, 66] width 8 height 8
click at [511, 63] on select "SUKLS100912/2024" at bounding box center [510, 67] width 1 height 35
select select
type input "SUKLS36366/2025"
select select "SUKLS36366/2025"
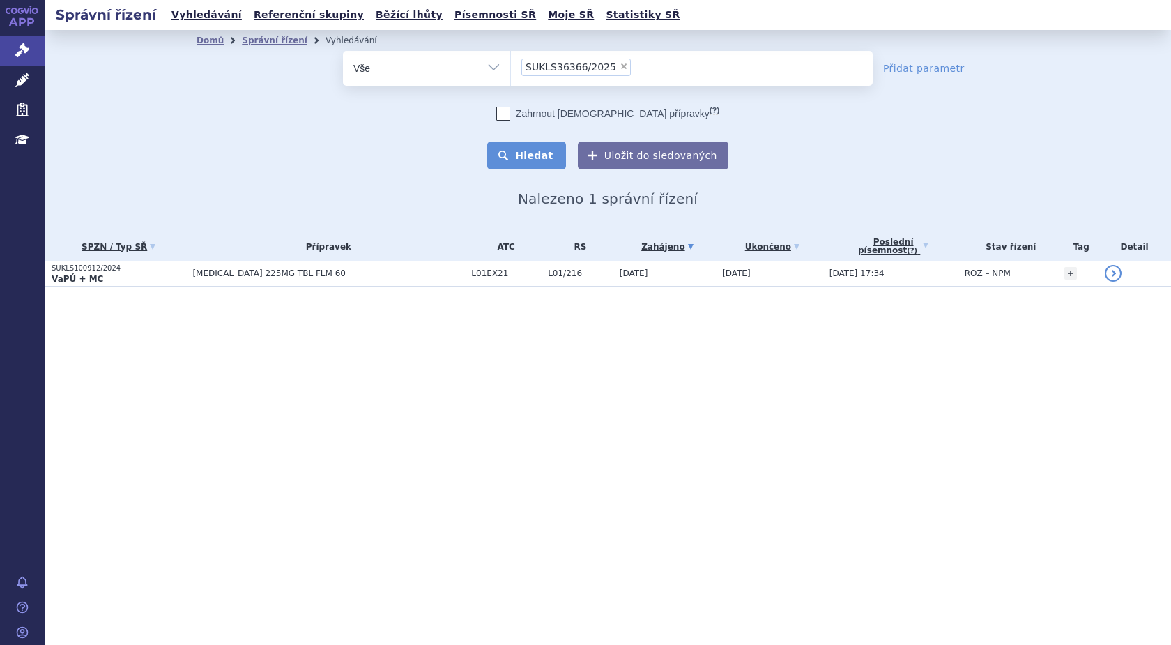
click at [521, 151] on button "Hledat" at bounding box center [526, 155] width 79 height 28
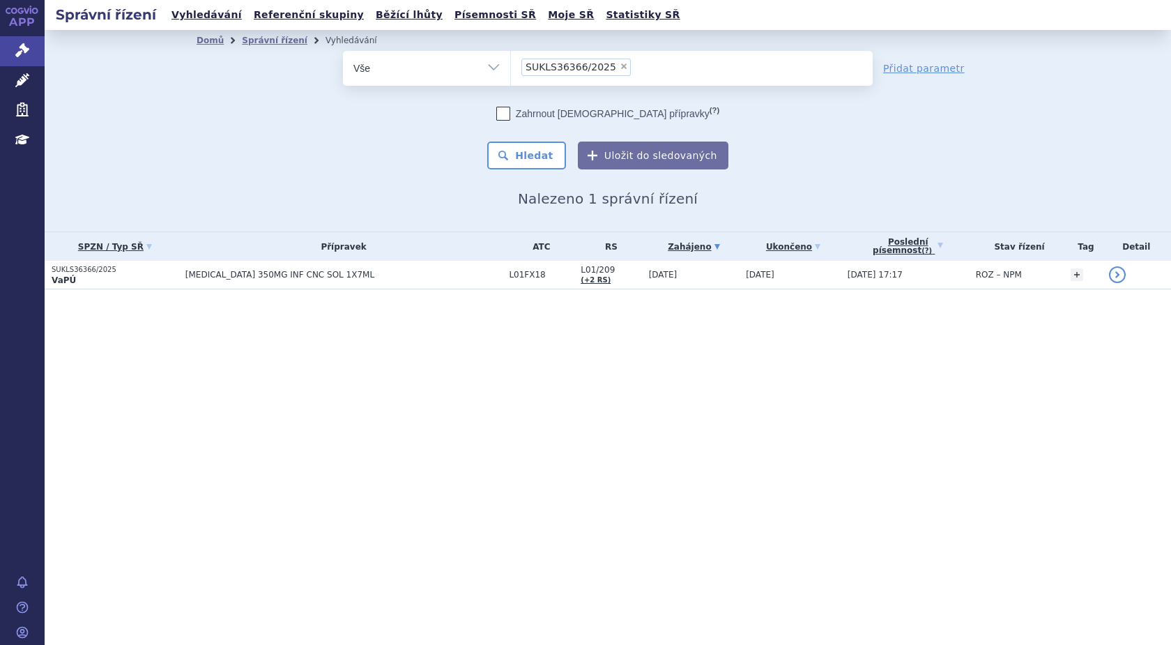
click at [54, 272] on p "SUKLS36366/2025" at bounding box center [115, 270] width 127 height 10
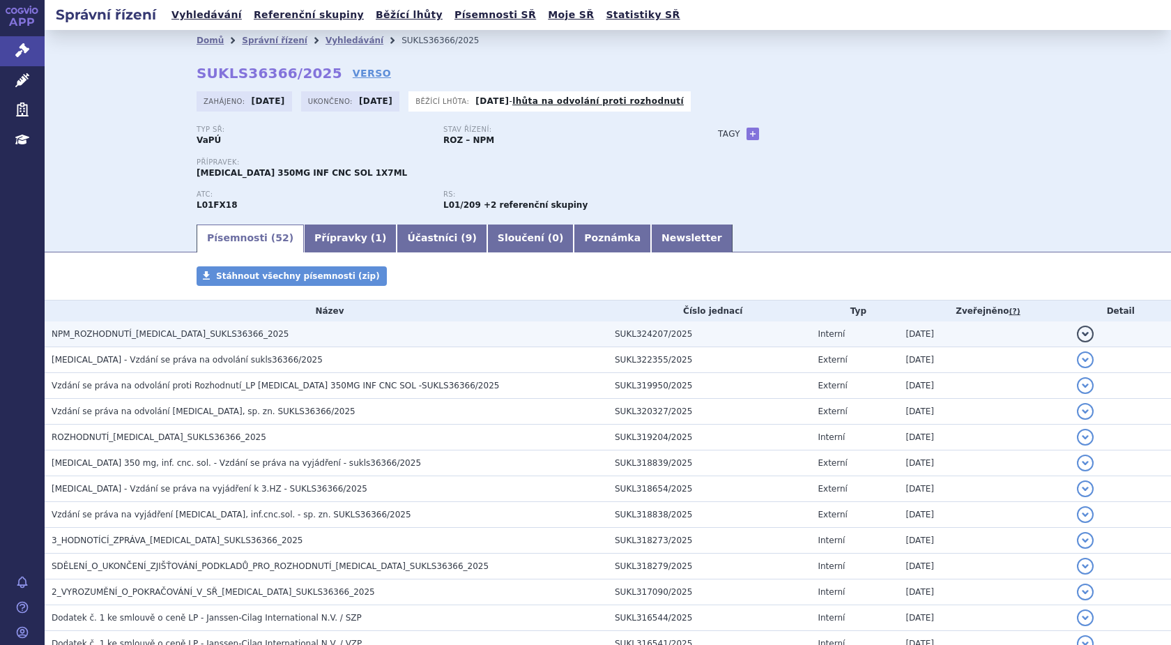
click at [188, 332] on span "NPM_ROZHODNUTÍ_RYBREVANT_SUKLS36366_2025" at bounding box center [170, 334] width 237 height 10
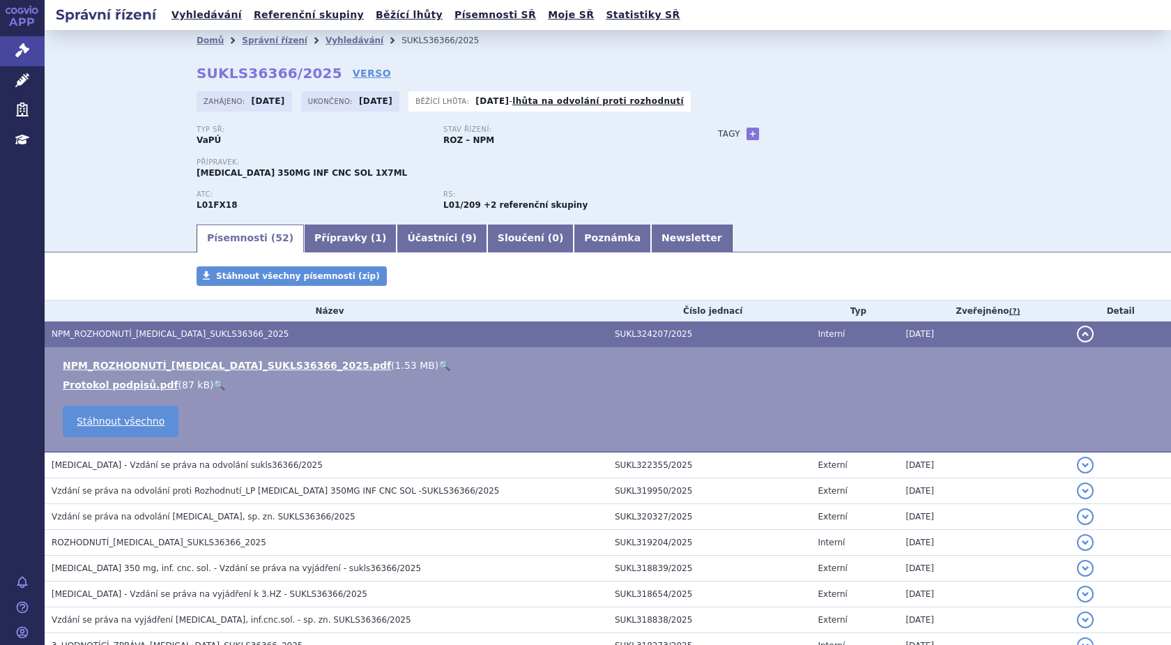
click at [438, 360] on link "🔍" at bounding box center [444, 365] width 12 height 11
click at [330, 39] on link "Vyhledávání" at bounding box center [354, 41] width 58 height 10
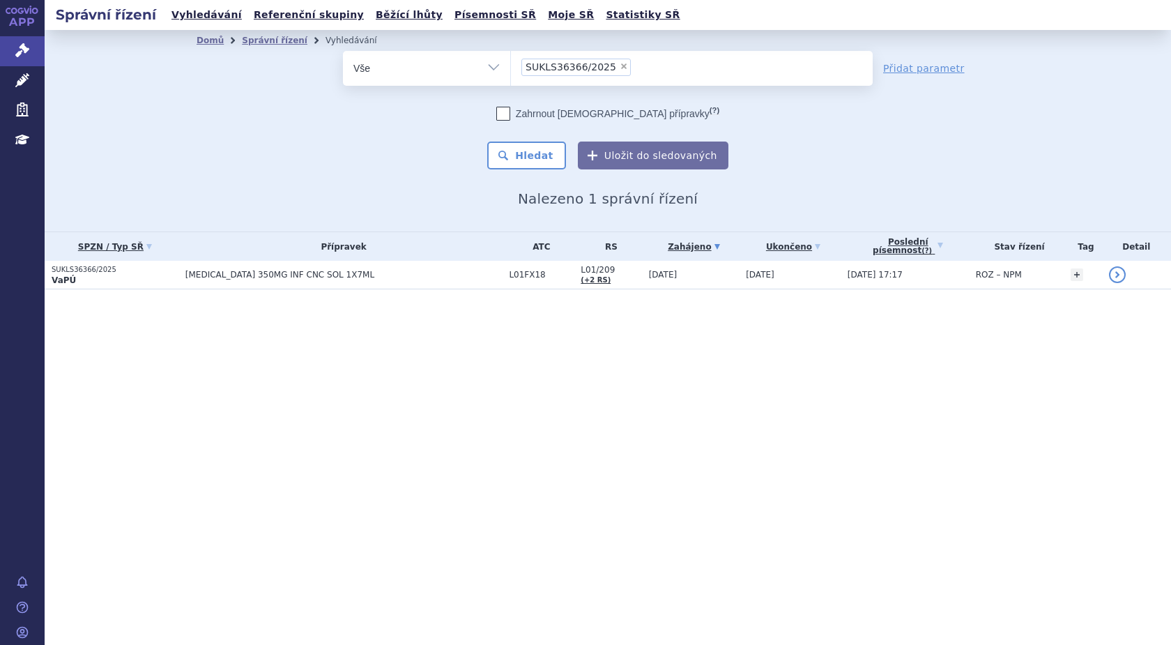
click at [619, 67] on span "×" at bounding box center [623, 66] width 8 height 8
click at [511, 67] on select "SUKLS36366/2025" at bounding box center [510, 67] width 1 height 35
select select
type input "SUKLS84508/2025"
select select "SUKLS84508/2025"
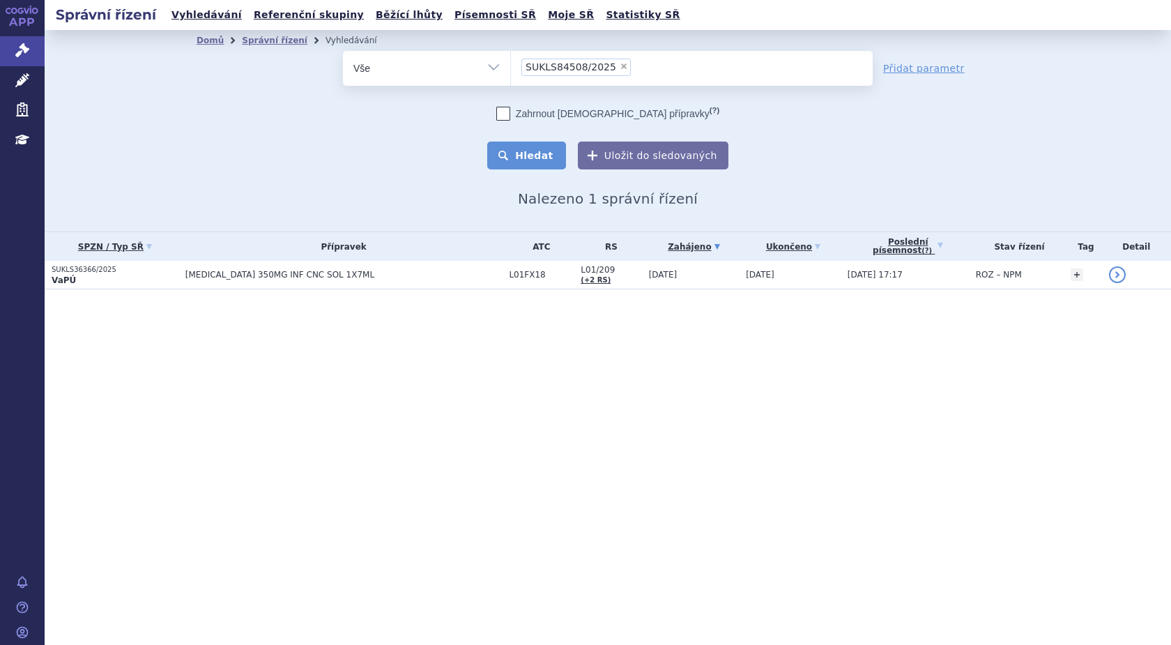
click at [542, 148] on button "Hledat" at bounding box center [526, 155] width 79 height 28
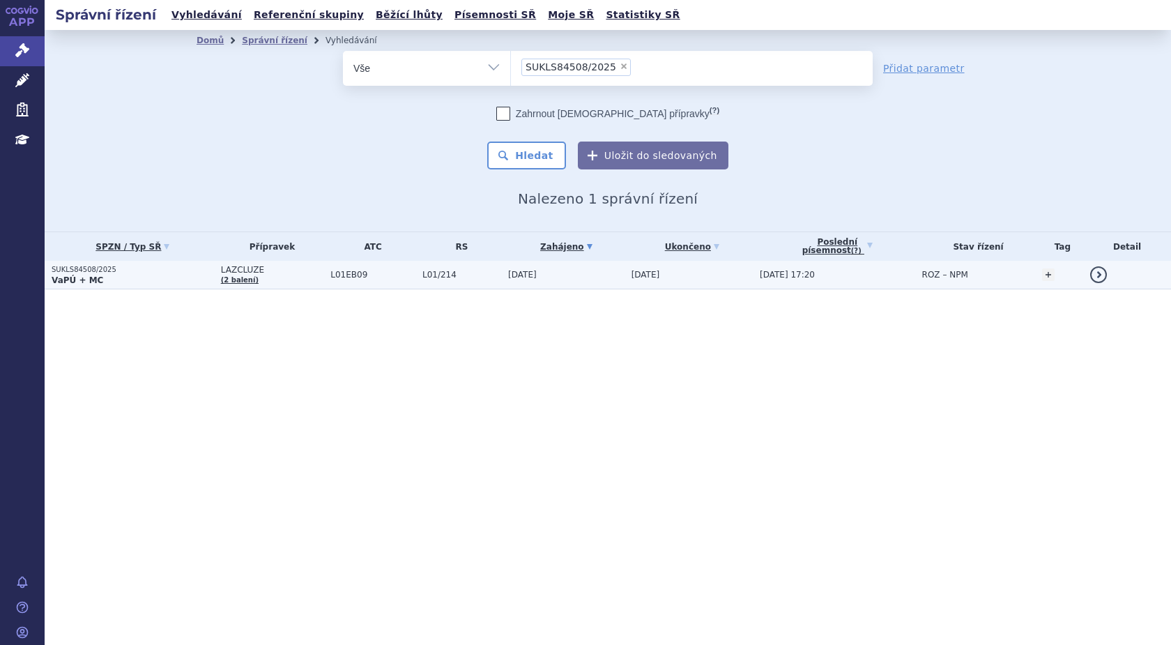
click at [72, 277] on strong "VaPÚ + MC" at bounding box center [78, 280] width 52 height 10
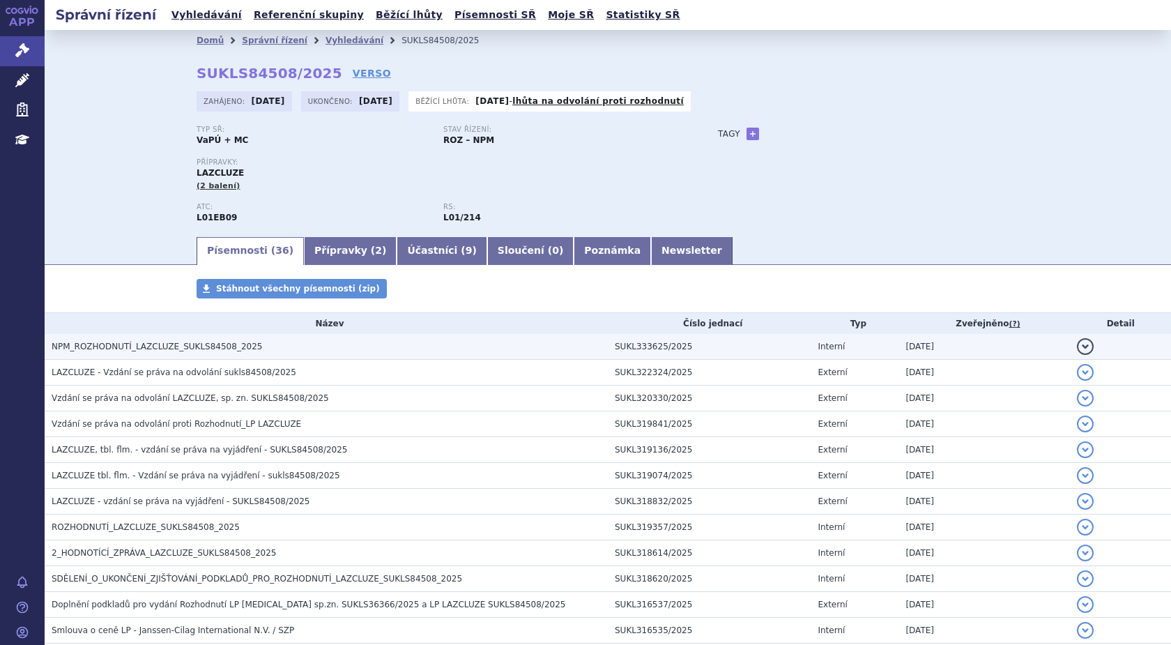
click at [133, 348] on span "NPM_ROZHODNUTÍ_LAZCLUZE_SUKLS84508_2025" at bounding box center [157, 346] width 210 height 10
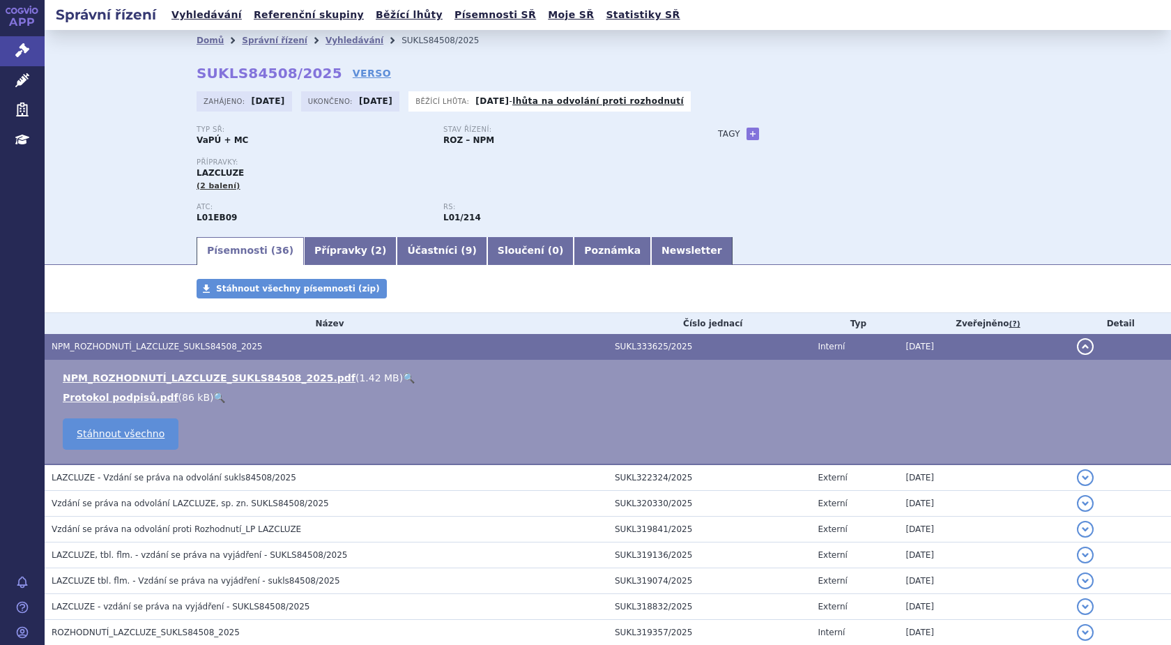
click at [403, 379] on link "🔍" at bounding box center [409, 377] width 12 height 11
click at [325, 40] on link "Vyhledávání" at bounding box center [354, 41] width 58 height 10
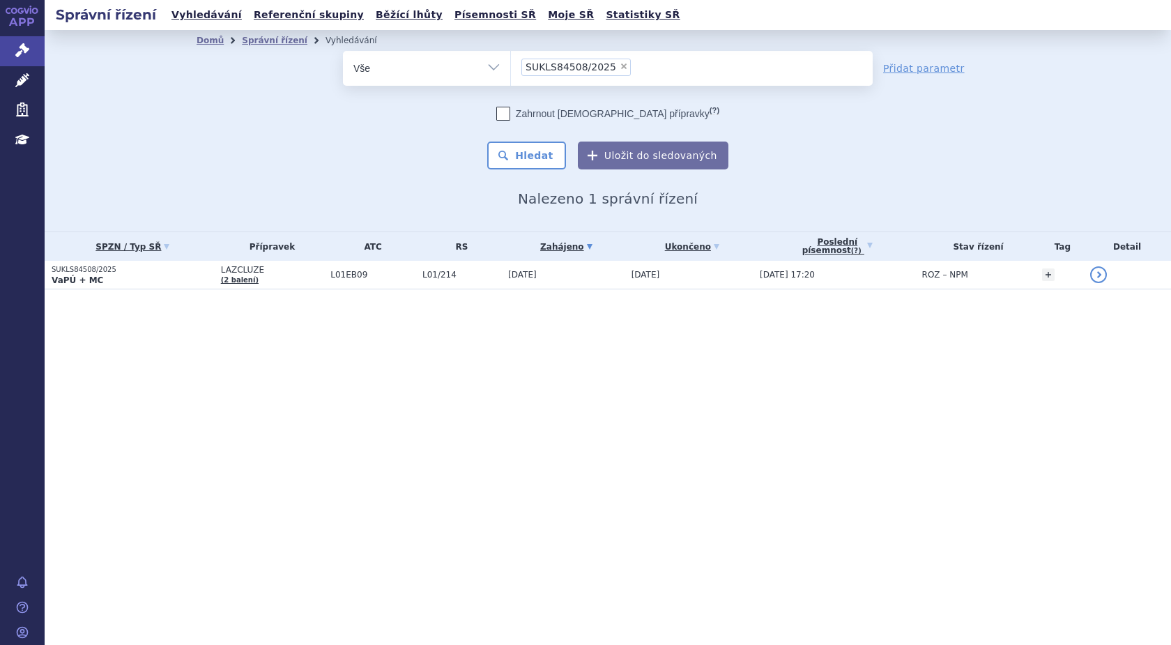
click at [619, 65] on span "×" at bounding box center [623, 66] width 8 height 8
click at [511, 65] on select "SUKLS84508/2025" at bounding box center [510, 67] width 1 height 35
select select
type input "SUKLS232418/2024"
select select "SUKLS232418/2024"
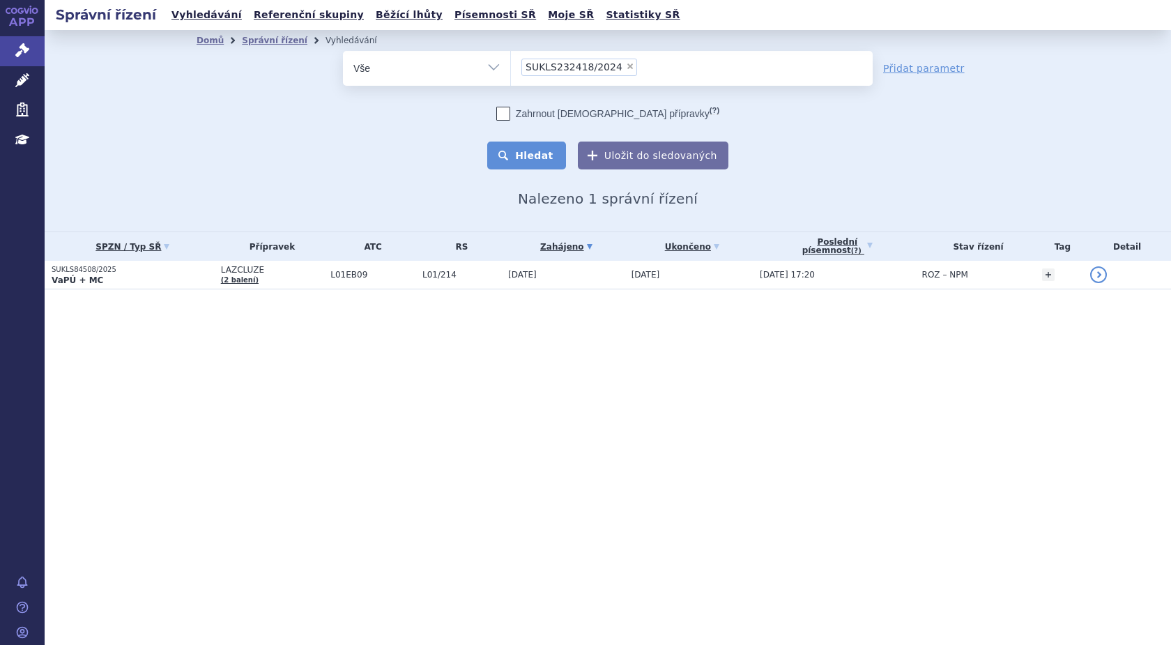
click at [528, 155] on button "Hledat" at bounding box center [526, 155] width 79 height 28
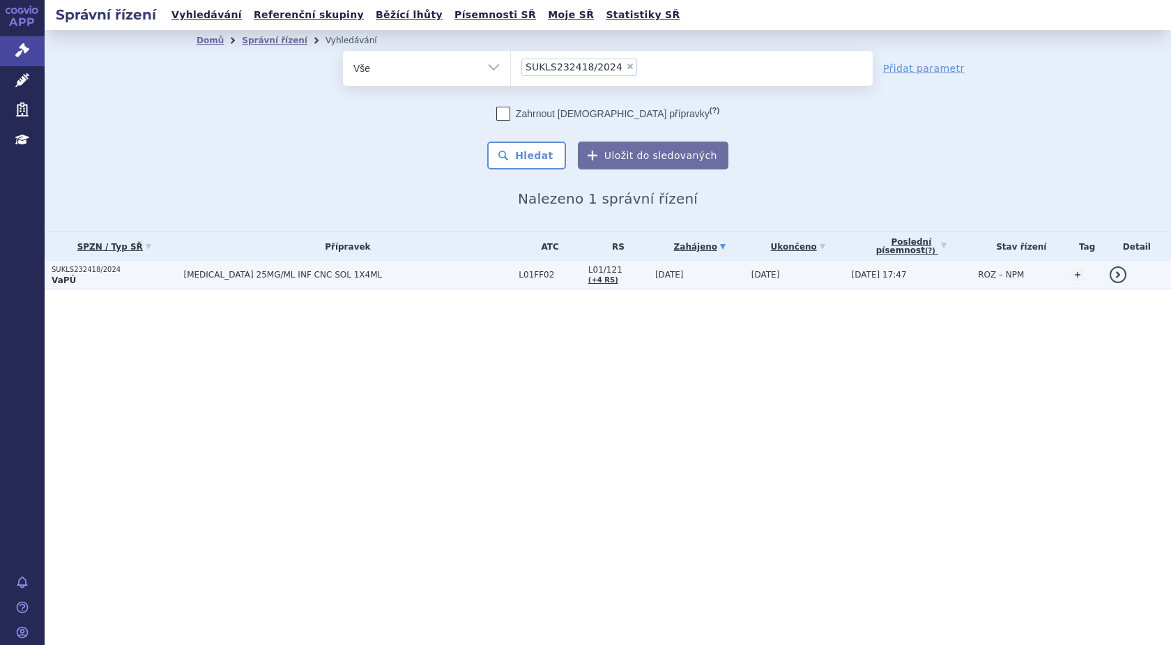
click at [60, 271] on p "SUKLS232418/2024" at bounding box center [114, 270] width 125 height 10
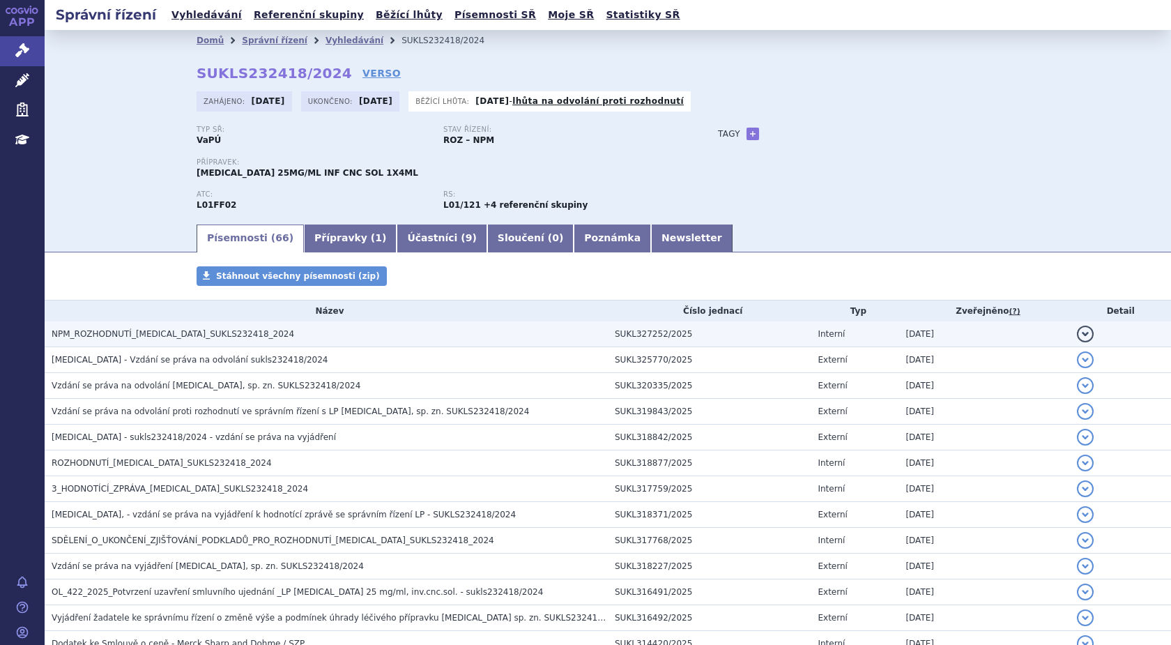
click at [192, 336] on span "NPM_ROZHODNUTÍ_KEYTRUDA_SUKLS232418_2024" at bounding box center [173, 334] width 242 height 10
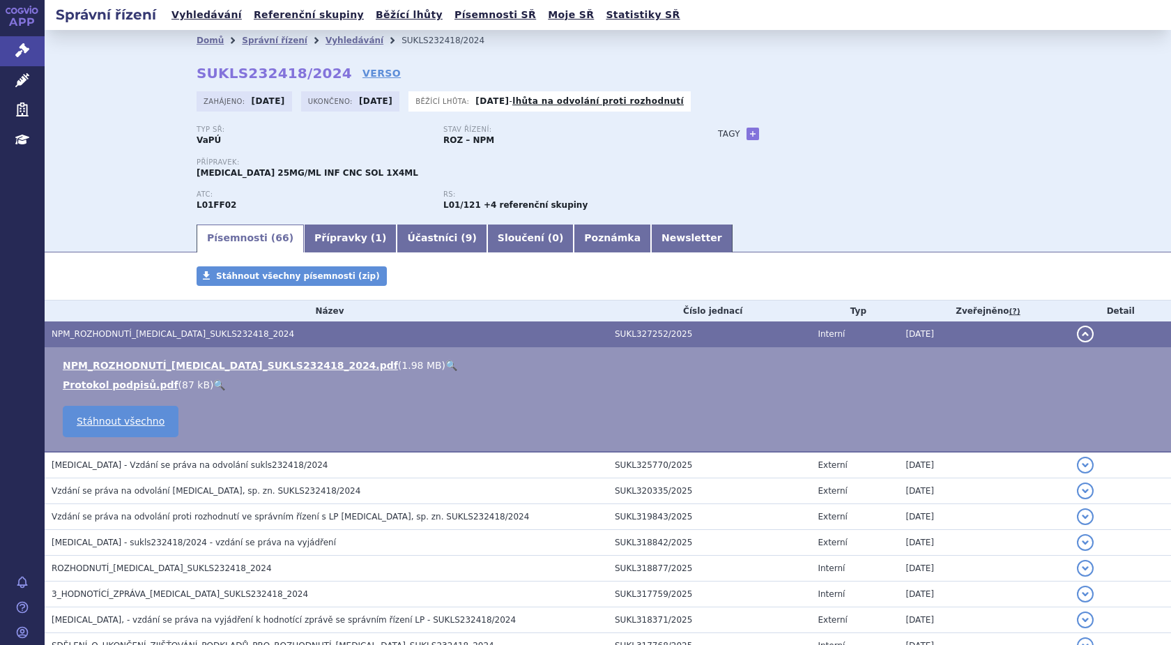
click at [445, 367] on link "🔍" at bounding box center [451, 365] width 12 height 11
click at [325, 39] on link "Vyhledávání" at bounding box center [354, 41] width 58 height 10
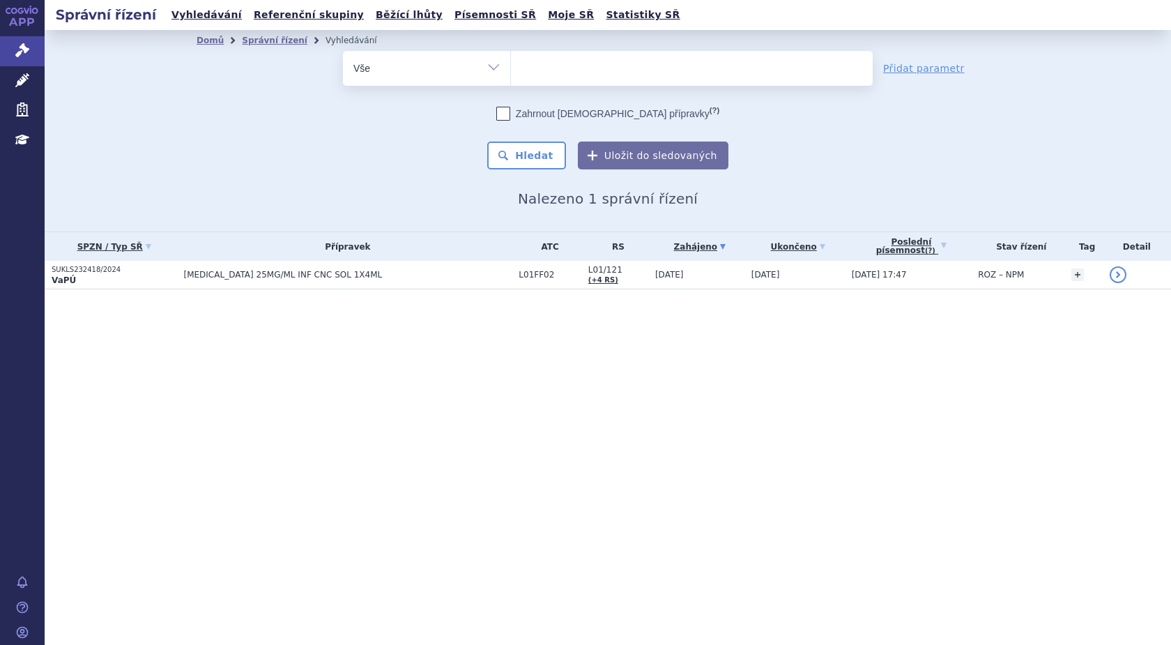
select select
type input "SUKLS232418/2024"
select select "SUKLS232418/2024"
click at [523, 146] on button "Hledat" at bounding box center [526, 155] width 79 height 28
click at [626, 64] on span "×" at bounding box center [630, 66] width 8 height 8
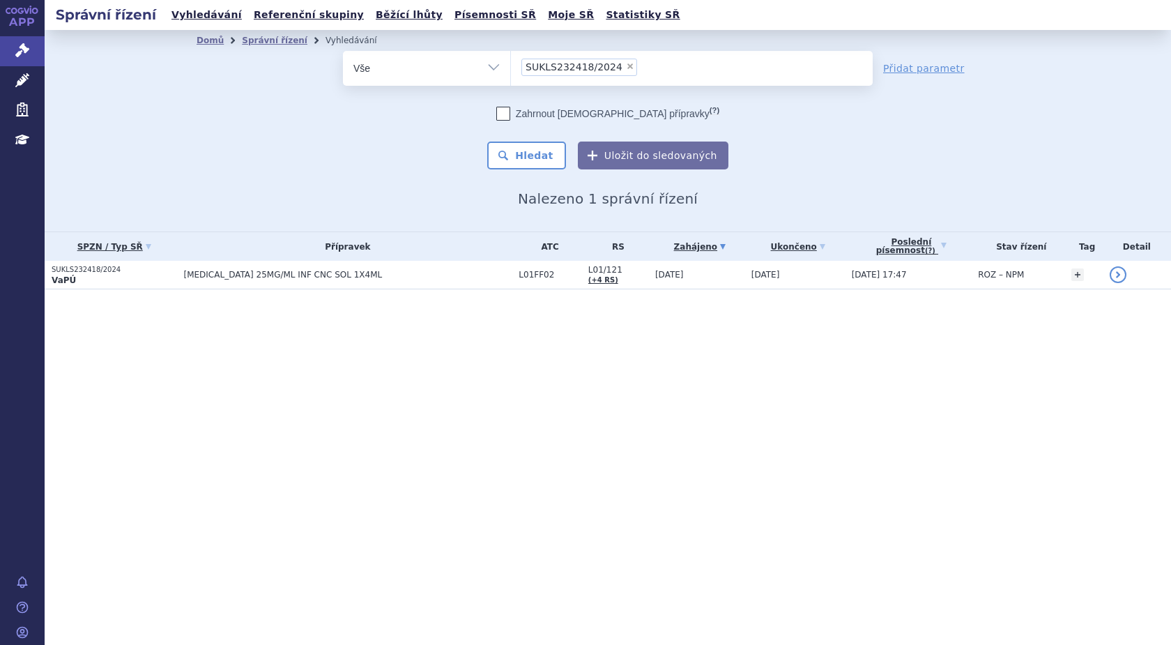
click at [511, 64] on select "SUKLS232418/2024" at bounding box center [510, 67] width 1 height 35
select select
type input "SUKLS166659/2025"
select select "SUKLS166659/2025"
click at [545, 155] on button "Hledat" at bounding box center [526, 155] width 79 height 28
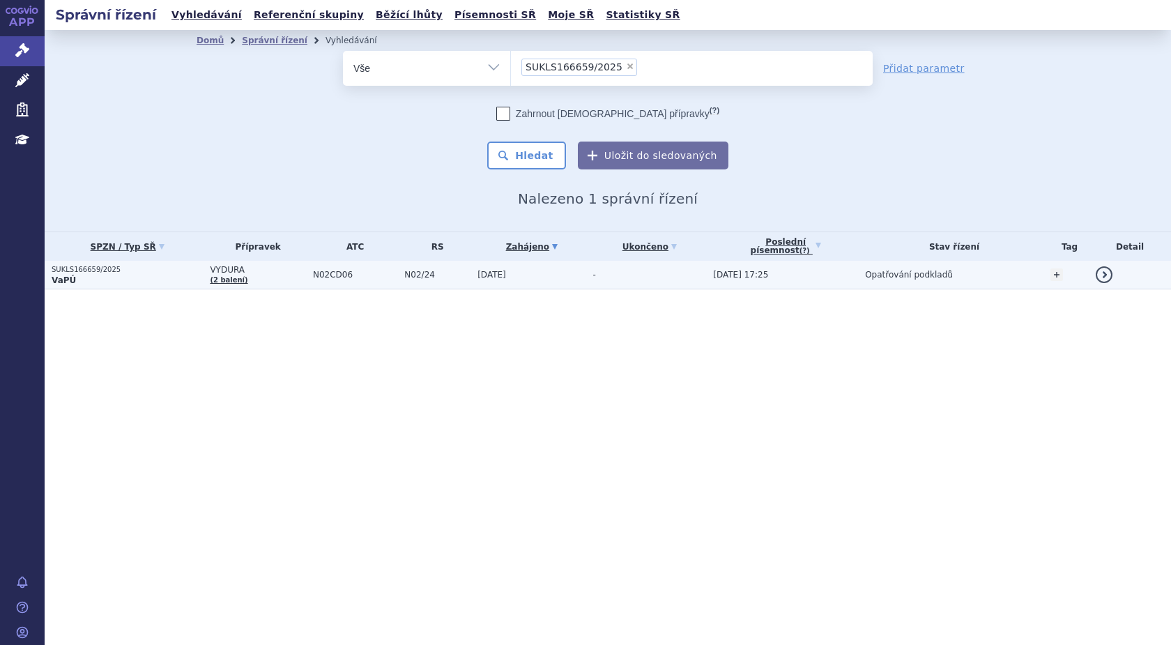
click at [67, 275] on strong "VaPÚ" at bounding box center [64, 280] width 24 height 10
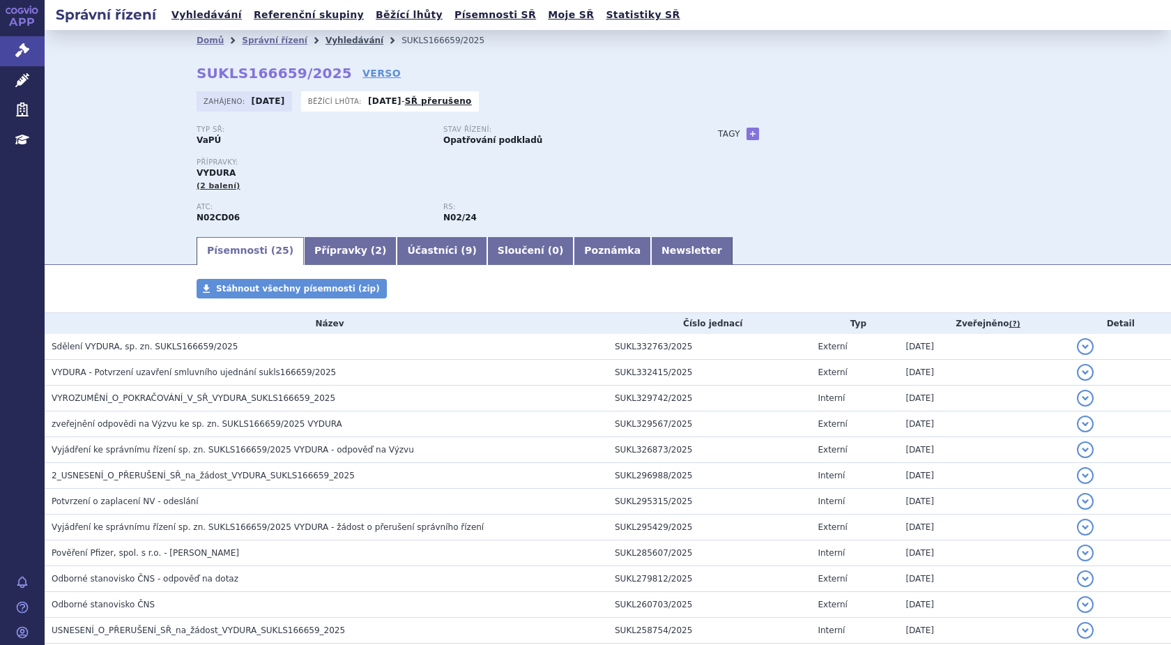
drag, startPoint x: 316, startPoint y: 36, endPoint x: 327, endPoint y: 38, distance: 11.5
click at [325, 36] on link "Vyhledávání" at bounding box center [354, 41] width 58 height 10
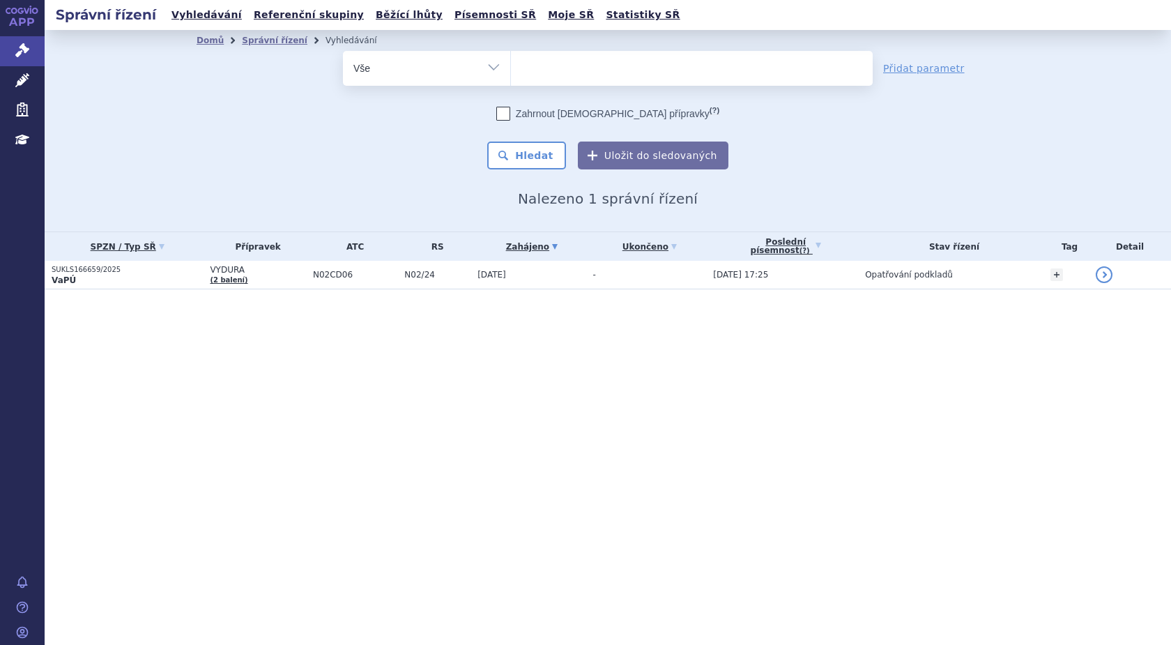
select select
type input "SUKLS297023/2024"
select select "SUKLS297023/2024"
drag, startPoint x: 554, startPoint y: 158, endPoint x: 509, endPoint y: 158, distance: 45.3
click at [553, 158] on button "Hledat" at bounding box center [526, 155] width 79 height 28
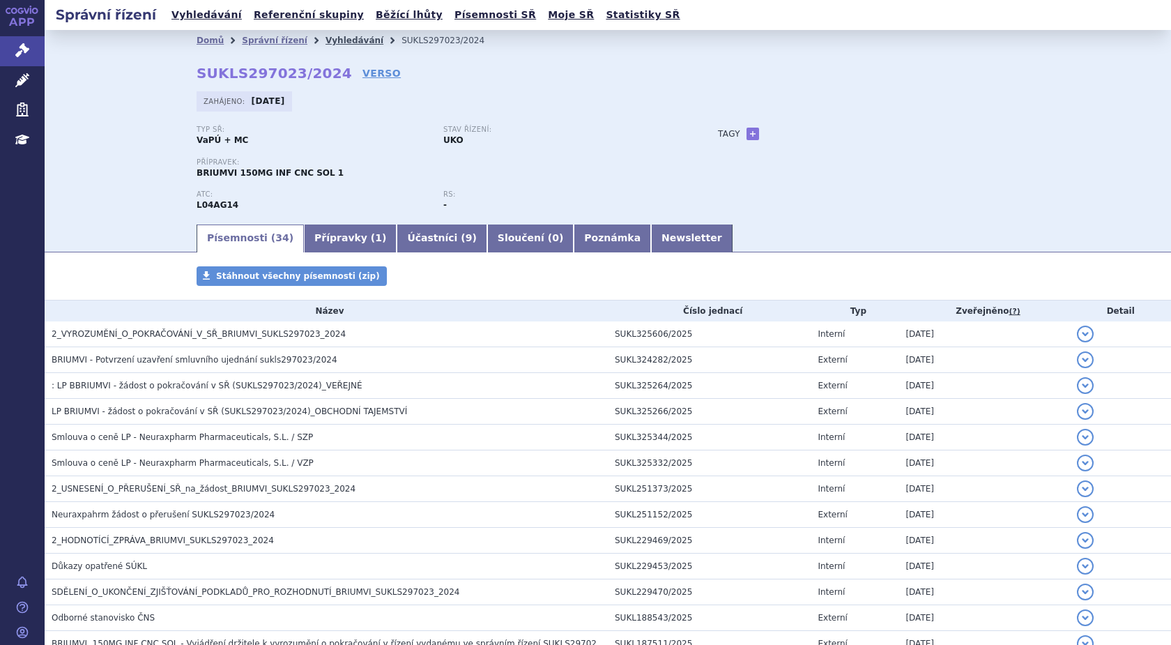
click at [334, 40] on link "Vyhledávání" at bounding box center [354, 41] width 58 height 10
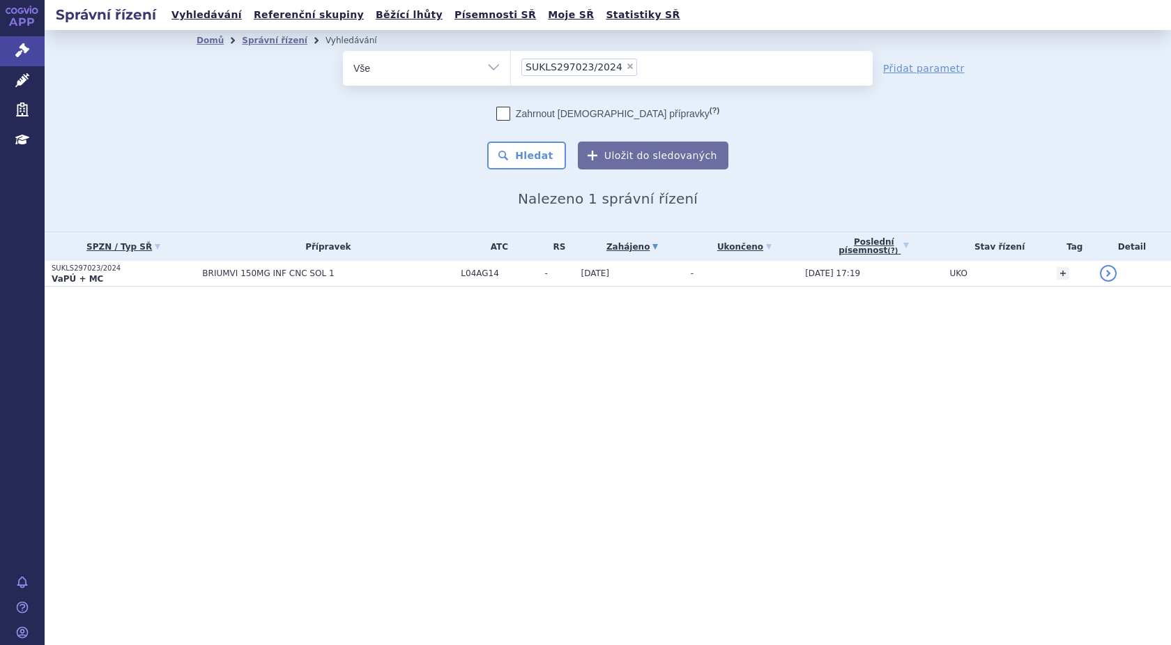
click at [626, 65] on span "×" at bounding box center [630, 66] width 8 height 8
click at [511, 65] on select "SUKLS297023/2024" at bounding box center [510, 67] width 1 height 35
select select
type input "SUKLS35039/2025"
select select "SUKLS35039/2025"
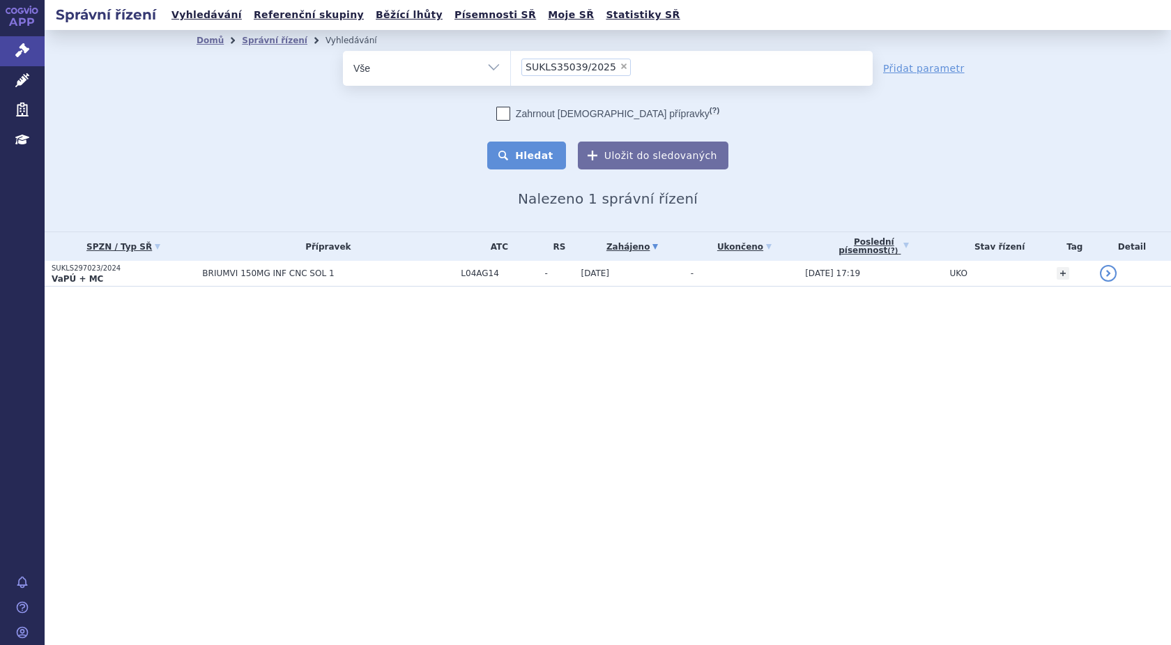
click at [549, 151] on button "Hledat" at bounding box center [526, 155] width 79 height 28
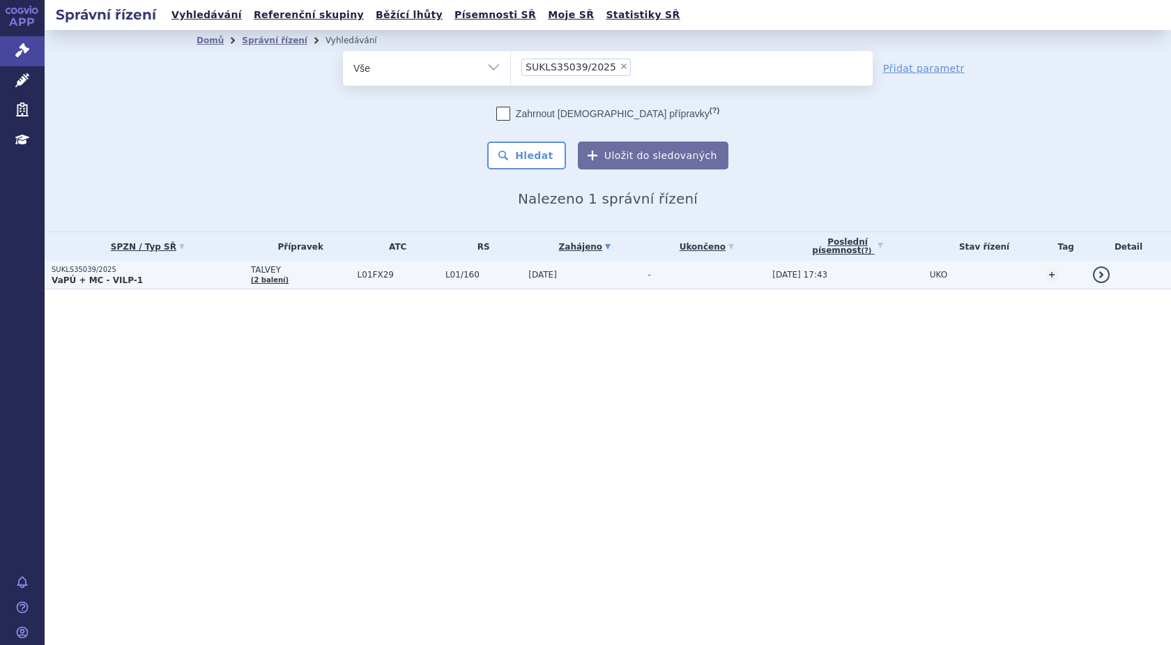
click at [80, 270] on p "SUKLS35039/2025" at bounding box center [148, 270] width 192 height 10
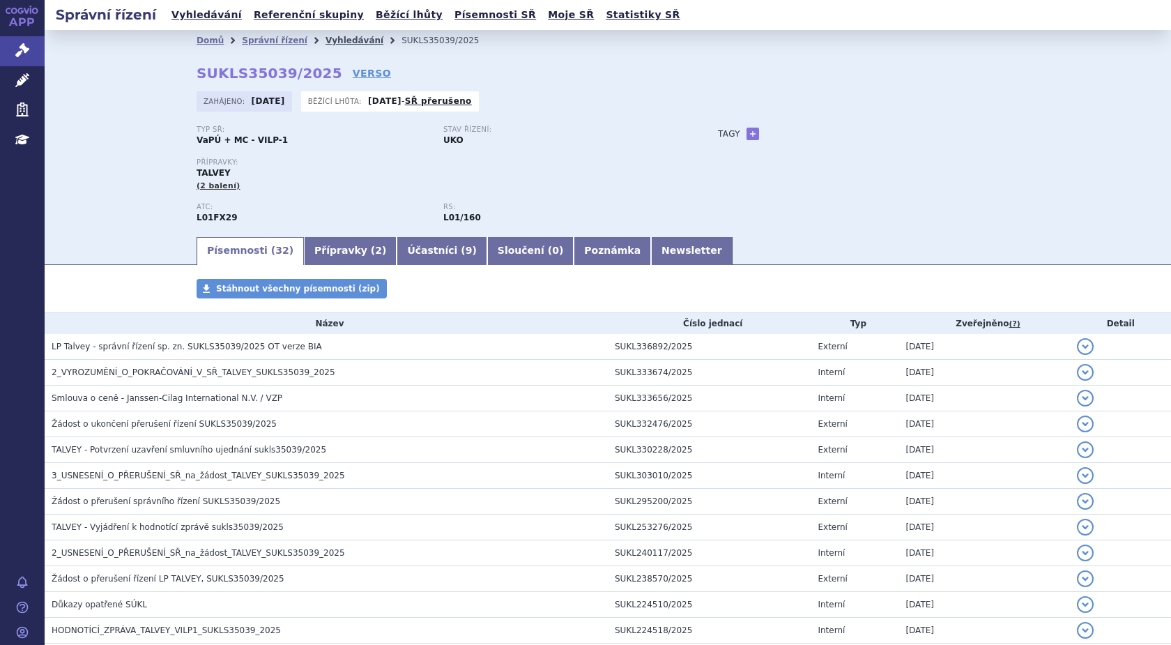
click at [338, 40] on link "Vyhledávání" at bounding box center [354, 41] width 58 height 10
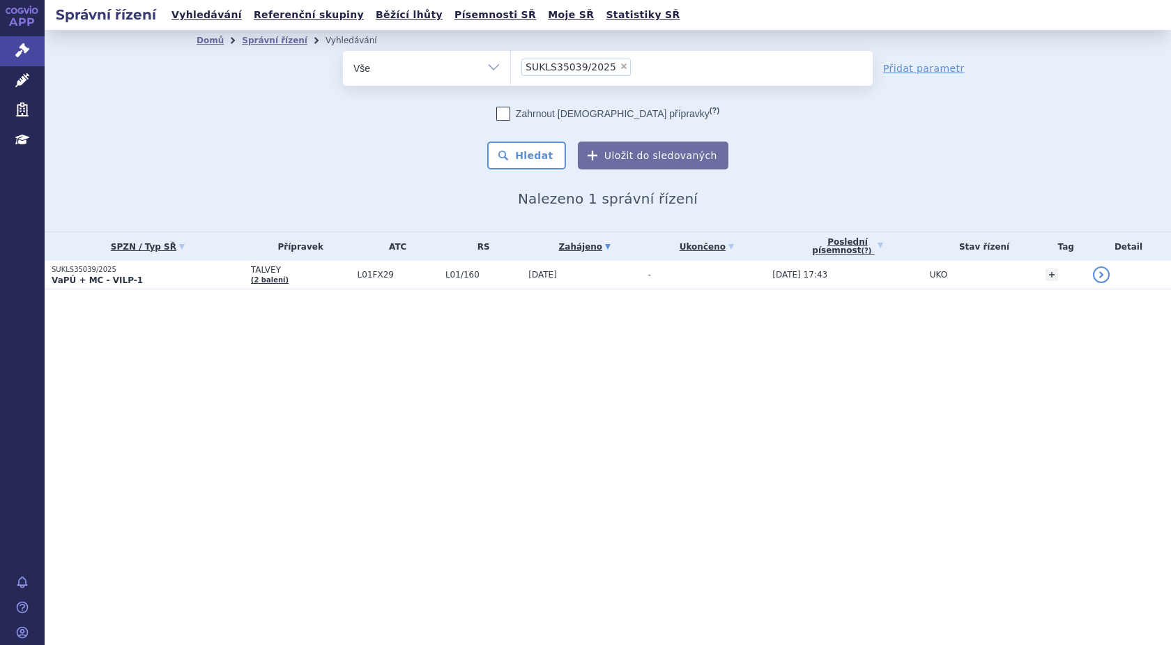
click at [619, 66] on span "×" at bounding box center [623, 66] width 8 height 8
click at [511, 66] on select "SUKLS35039/2025" at bounding box center [510, 67] width 1 height 35
select select
type input "SUKLS35039/2025"
select select "SUKLS35039/2025"
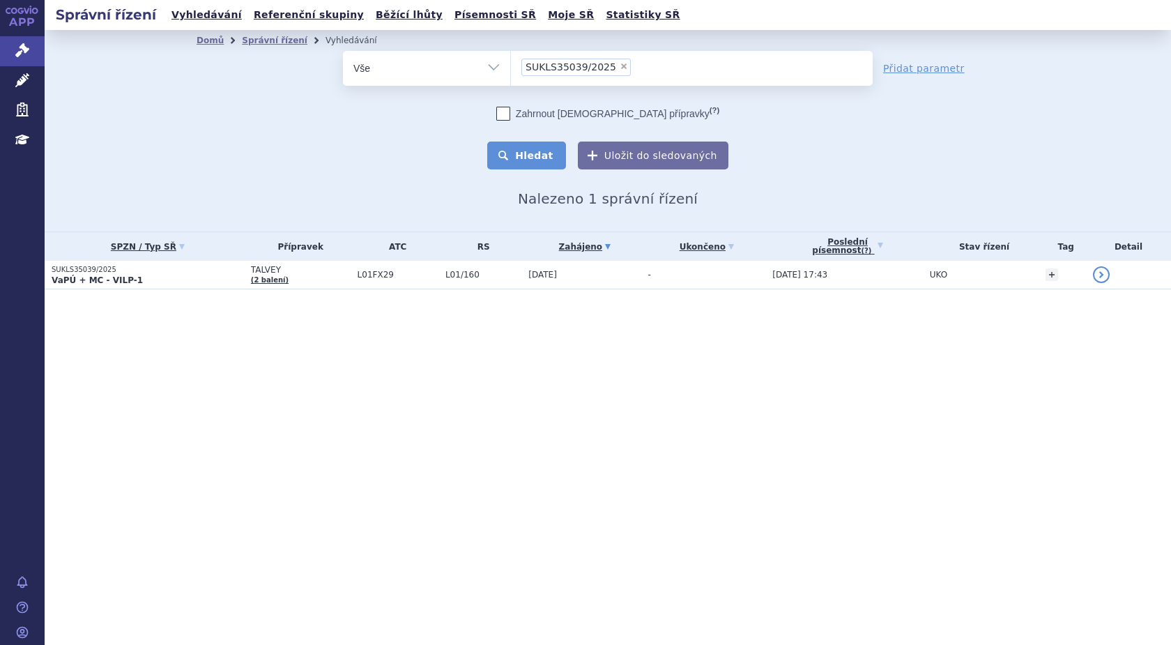
click at [537, 155] on button "Hledat" at bounding box center [526, 155] width 79 height 28
click at [200, 16] on link "Vyhledávání" at bounding box center [206, 15] width 79 height 19
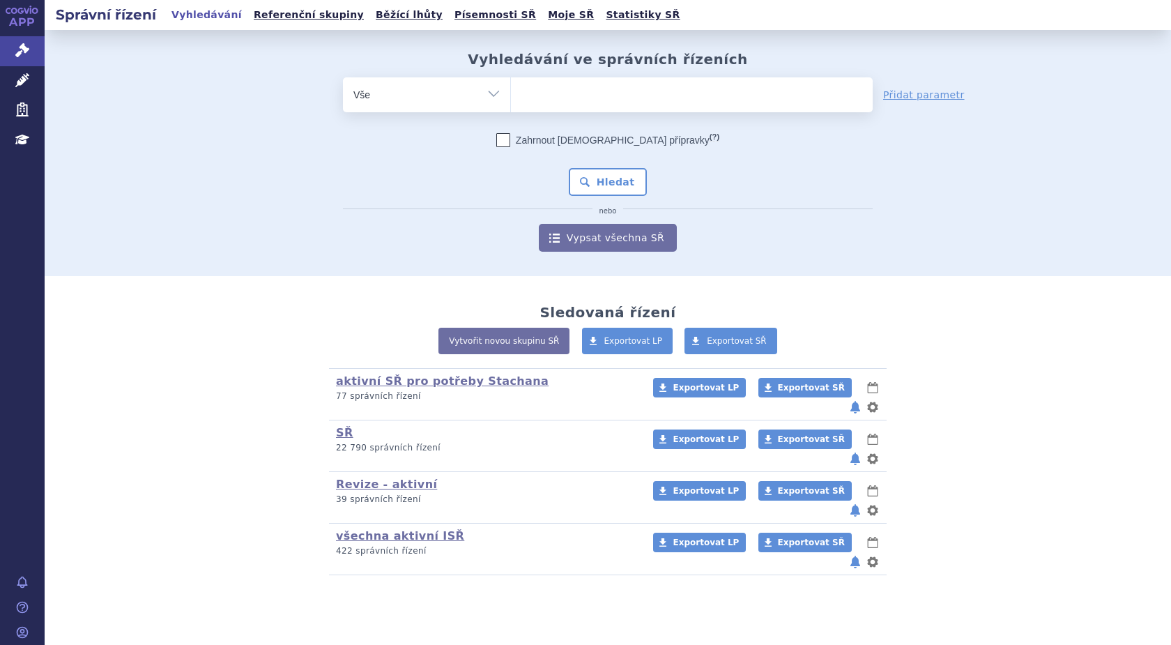
click at [546, 94] on ul at bounding box center [692, 91] width 362 height 29
click at [511, 94] on select at bounding box center [510, 94] width 1 height 35
paste input "SUKLS215161/2025"
type input "SUKLS215161/2025"
select select "SUKLS215161/2025"
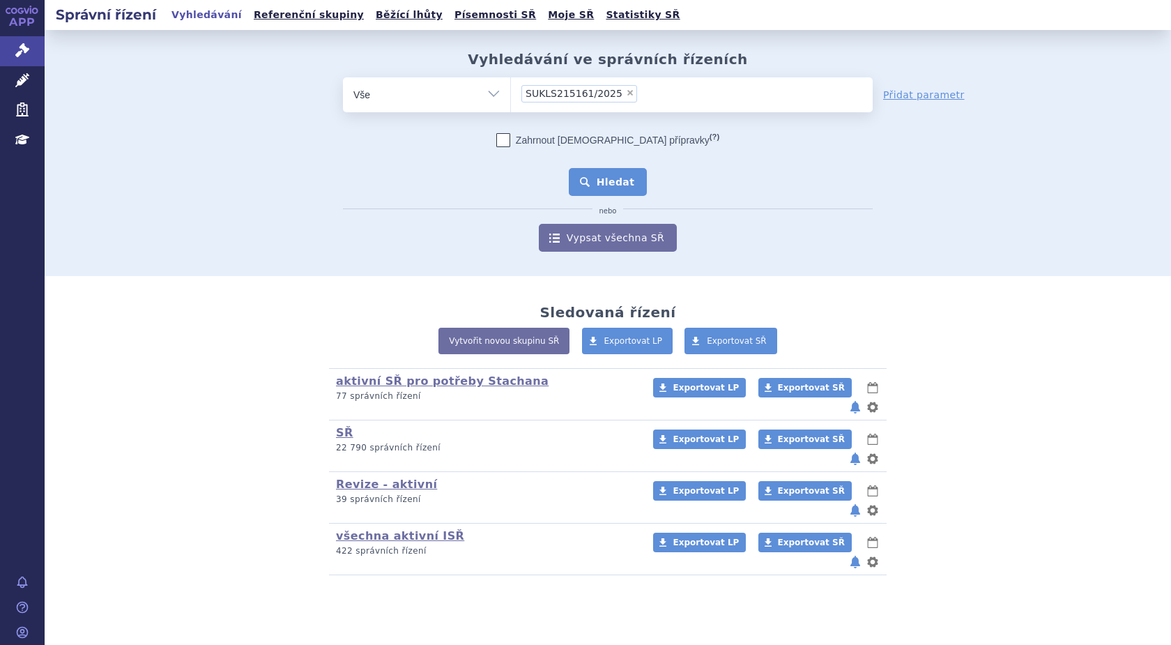
click at [599, 177] on button "Hledat" at bounding box center [608, 182] width 79 height 28
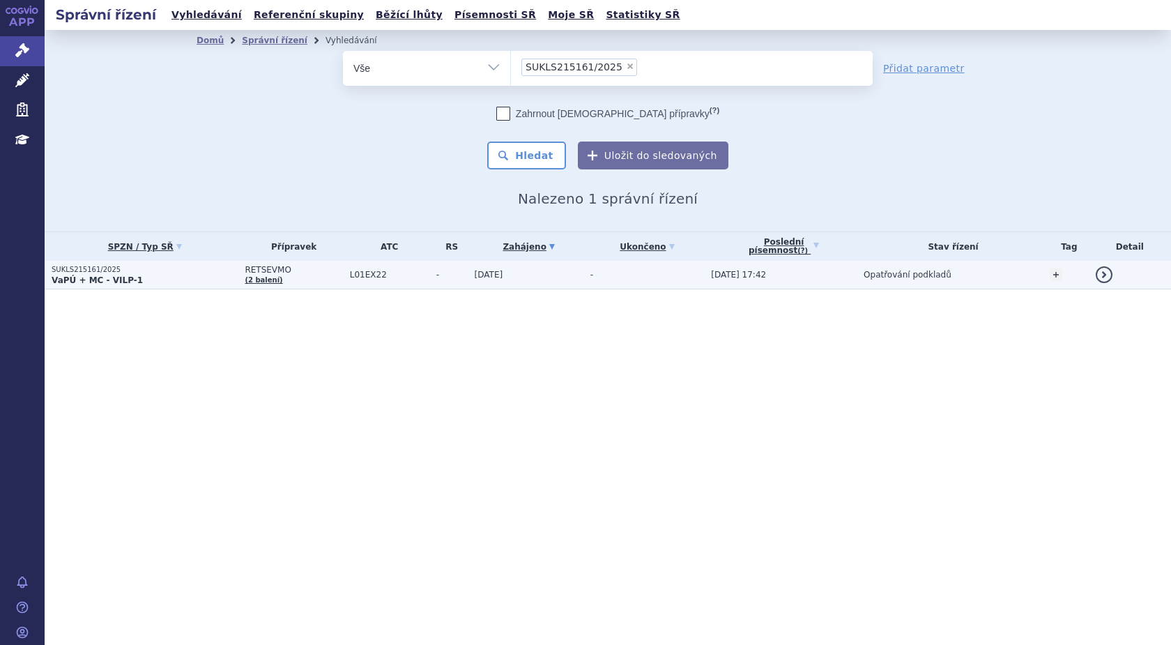
click at [82, 268] on p "SUKLS215161/2025" at bounding box center [145, 270] width 186 height 10
